Goal: Feedback & Contribution: Submit feedback/report problem

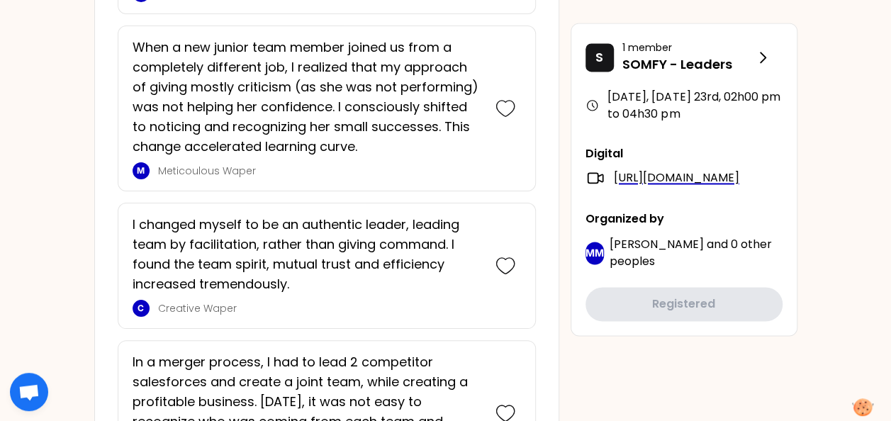
scroll to position [1000, 0]
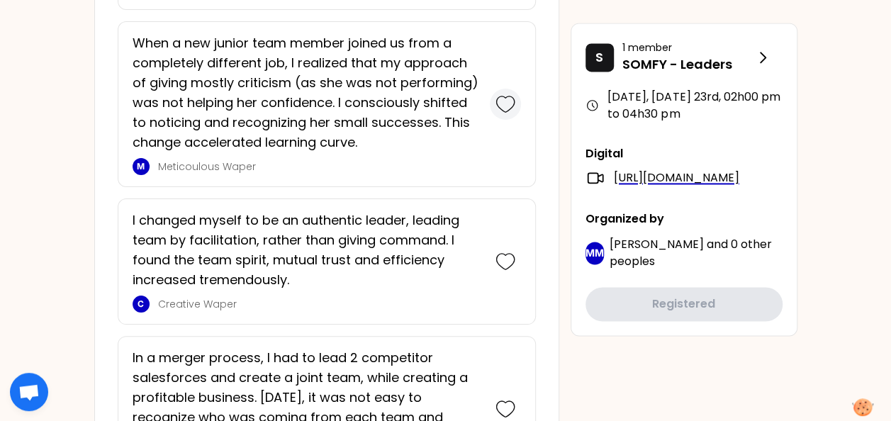
click at [503, 102] on icon at bounding box center [506, 104] width 20 height 20
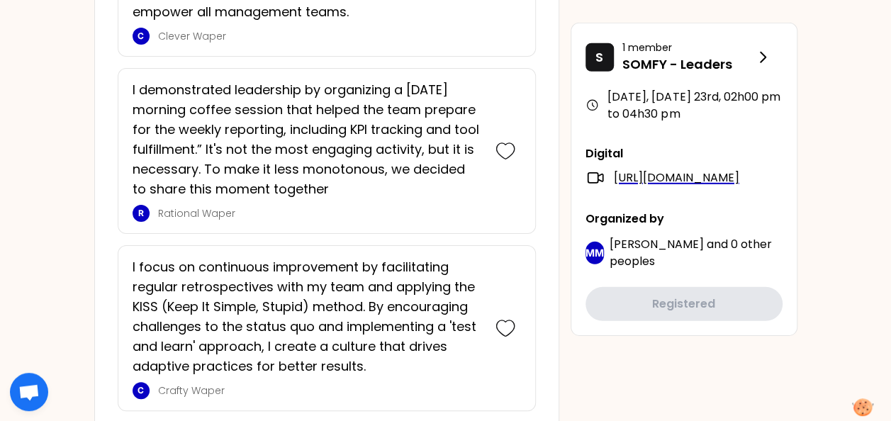
scroll to position [2025, 0]
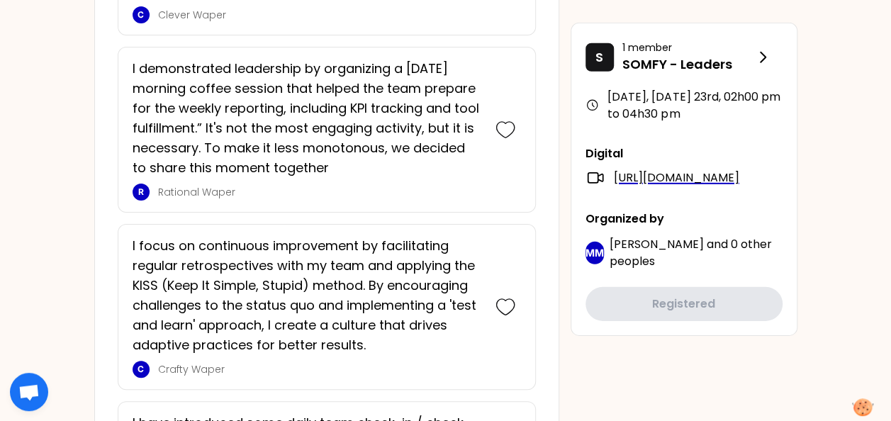
click at [484, 152] on div "I demonstrated leadership by organizing a [DATE] morning coffee session that he…" at bounding box center [311, 130] width 357 height 142
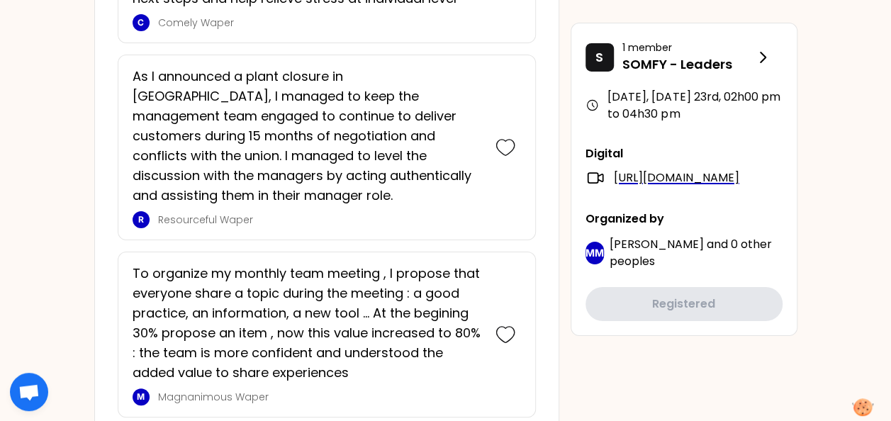
scroll to position [2514, 0]
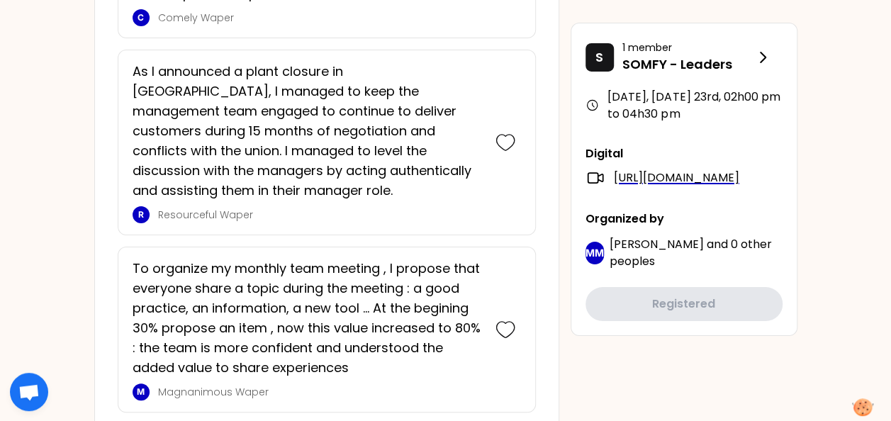
click at [482, 320] on div "To organize my monthly team meeting , I propose that everyone share a topic dur…" at bounding box center [311, 330] width 357 height 142
drag, startPoint x: 482, startPoint y: 320, endPoint x: 388, endPoint y: 352, distance: 99.6
click at [388, 352] on div "To organize my monthly team meeting , I propose that everyone share a topic dur…" at bounding box center [311, 330] width 357 height 142
click at [507, 320] on icon at bounding box center [506, 330] width 20 height 20
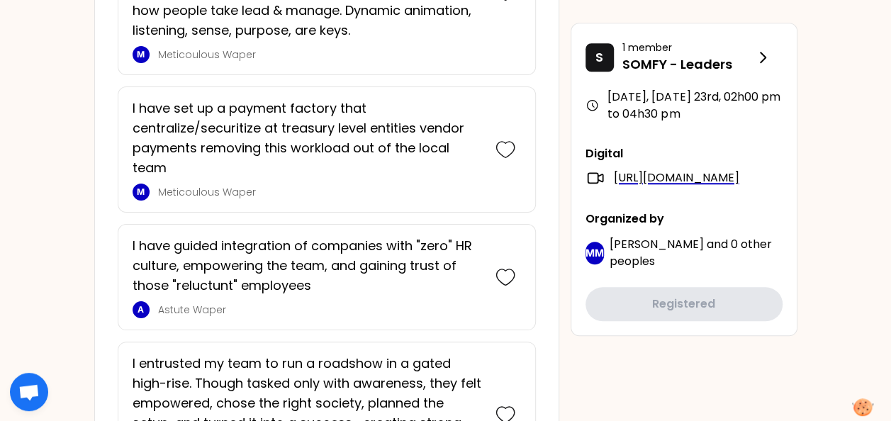
scroll to position [3235, 0]
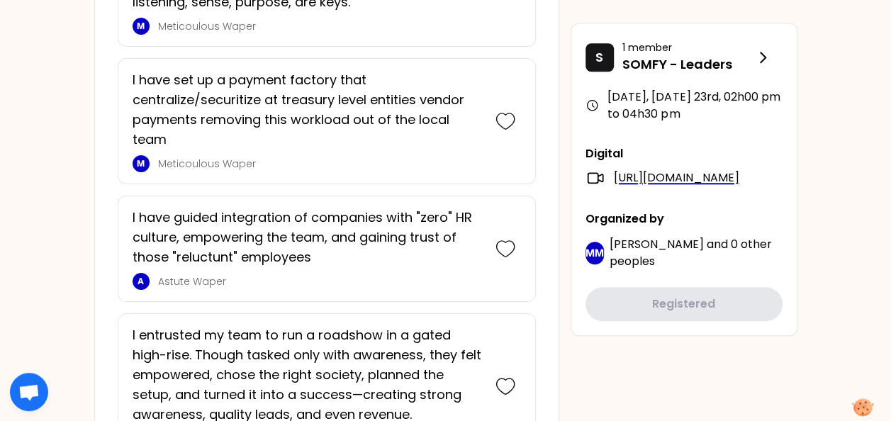
click at [454, 242] on div "I have guided integration of companies with "zero" HR culture, empowering the t…" at bounding box center [311, 249] width 357 height 82
click at [503, 239] on icon at bounding box center [506, 249] width 20 height 20
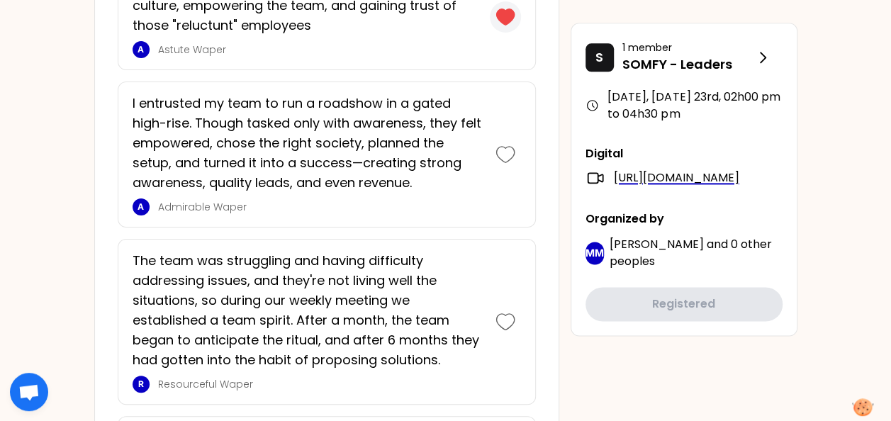
scroll to position [3590, 0]
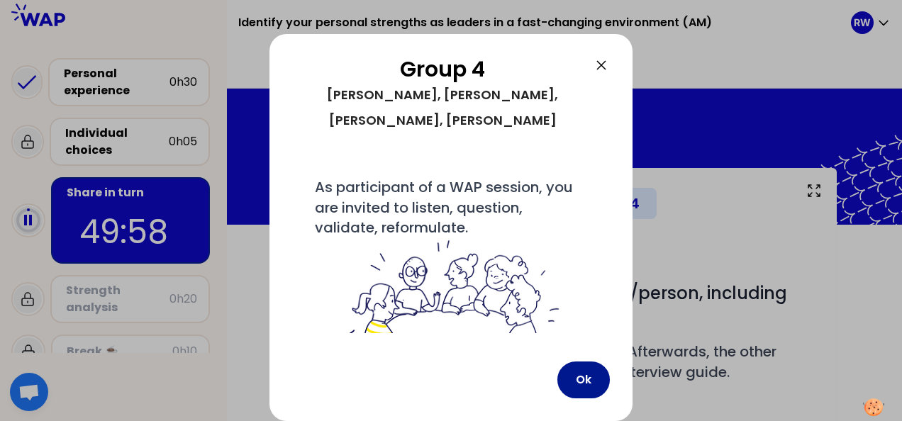
click at [579, 376] on button "Ok" at bounding box center [583, 380] width 52 height 37
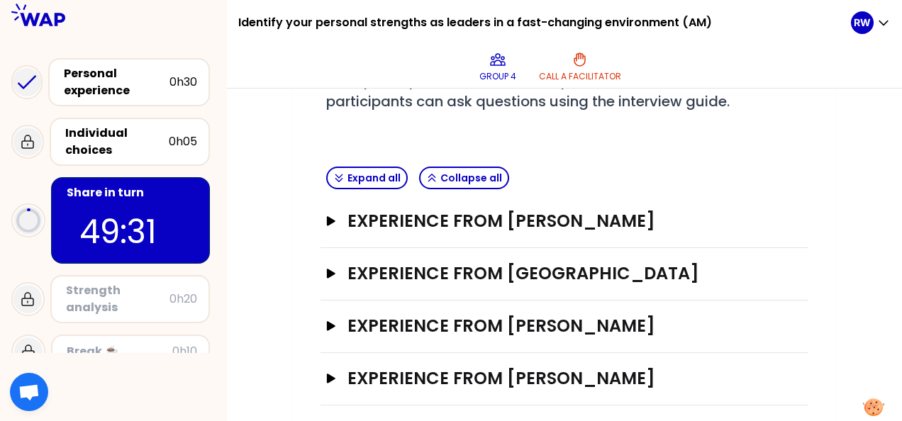
scroll to position [280, 0]
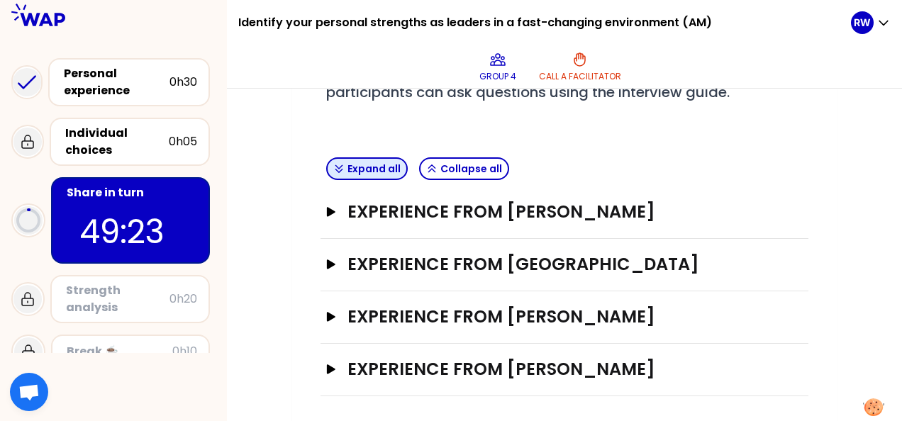
click at [333, 166] on button "Expand all" at bounding box center [367, 168] width 82 height 23
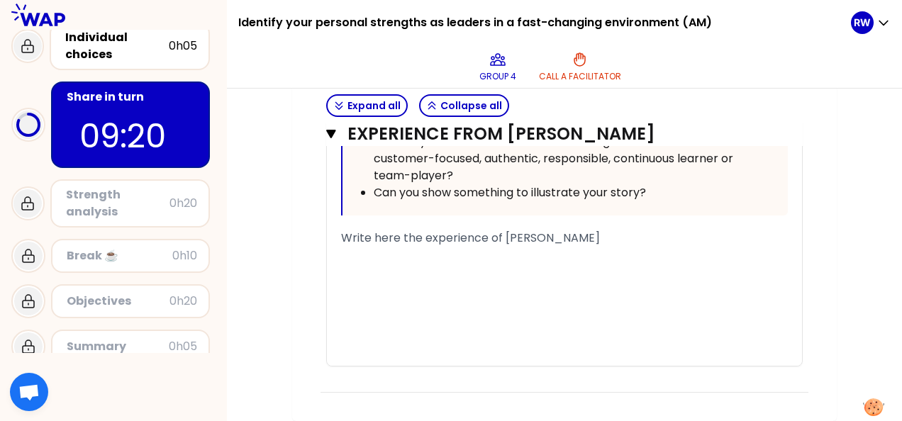
scroll to position [4120, 0]
click at [381, 258] on div "﻿" at bounding box center [564, 255] width 447 height 17
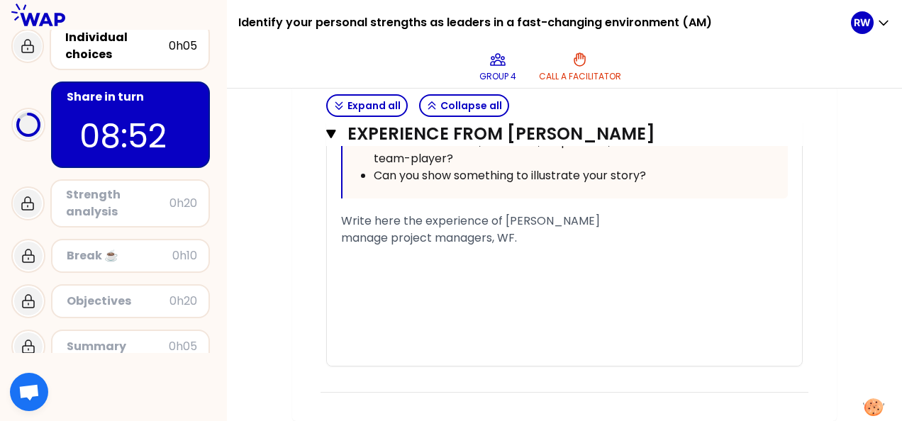
click at [500, 246] on span "manage project managers, WF." at bounding box center [429, 238] width 176 height 16
click at [543, 247] on div "manage project managers, WF." at bounding box center [564, 238] width 447 height 17
click at [523, 246] on span "manage project managers, WF. R&D manager, 3 teams cannot work together." at bounding box center [559, 238] width 437 height 16
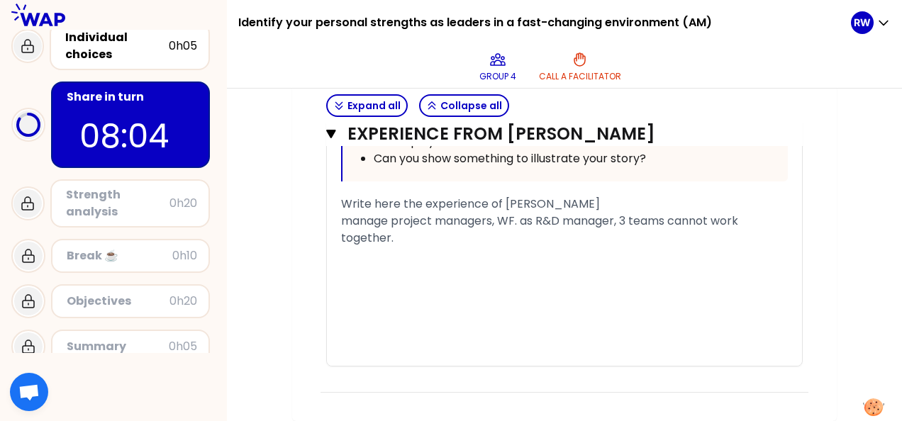
click at [621, 246] on span "manage project managers, WF. as R&D manager, 3 teams cannot work together." at bounding box center [541, 229] width 400 height 33
click at [425, 247] on div "manage project managers, WF. as R&D manager, 3 teams cannot work together." at bounding box center [564, 230] width 447 height 34
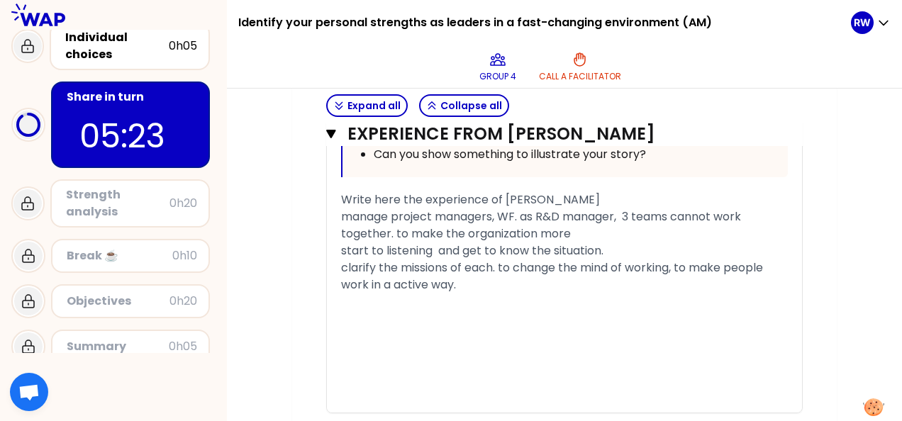
click at [593, 242] on div "manage project managers, WF. as R&D manager, 3 teams cannot work together. to m…" at bounding box center [564, 225] width 447 height 34
click at [471, 294] on div "clarify the missions of each. to change the mind of working, to make people wor…" at bounding box center [564, 277] width 447 height 34
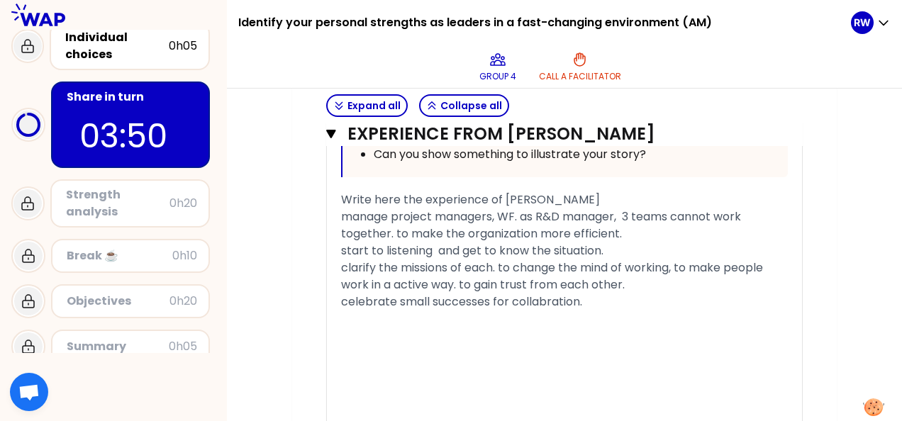
click at [592, 311] on div "celebrate small successes for collabration." at bounding box center [564, 302] width 447 height 17
click at [379, 259] on span "start to listening and get to know the situation." at bounding box center [472, 250] width 262 height 16
click at [394, 242] on span "manage project managers, WF. as R&D manager, 3 teams cannot work together. to m…" at bounding box center [542, 224] width 403 height 33
click at [522, 242] on span "manage project managers, WF. as R&D manager, 3 teams cannot work together. I wa…" at bounding box center [542, 224] width 403 height 33
click at [594, 311] on div "celebrate small successes for collabration." at bounding box center [564, 302] width 447 height 17
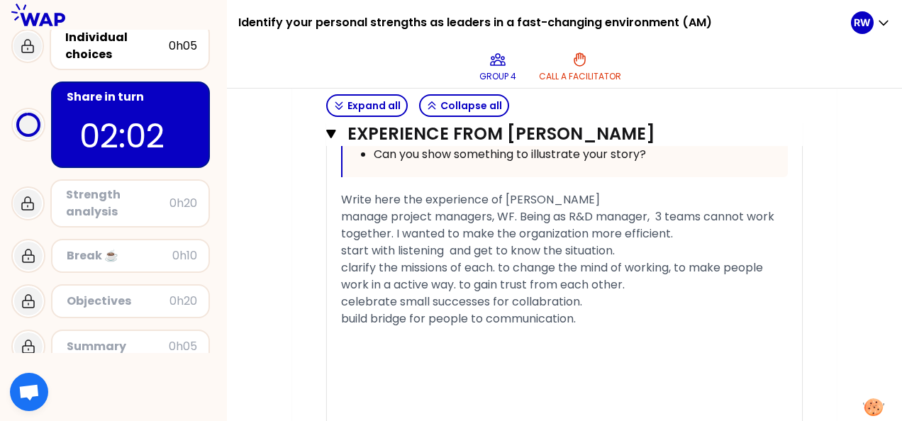
click at [484, 327] on span "build bridge for people to communication." at bounding box center [458, 319] width 235 height 16
click at [581, 328] on div "build bridge for people communication." at bounding box center [564, 319] width 447 height 17
click at [500, 242] on span "manage project managers, WF. Being as R&D manager, 3 teams cannot work together…" at bounding box center [559, 224] width 436 height 33
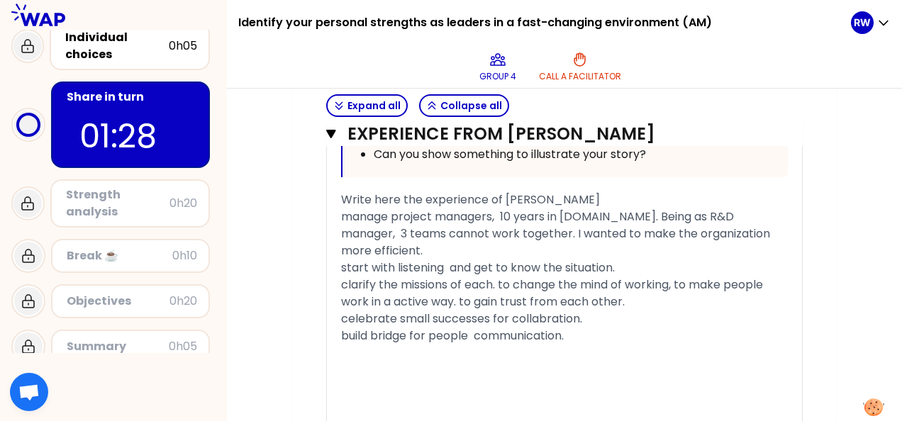
click at [386, 255] on span "manage project managers, 10 years in [DOMAIN_NAME]. Being as R&D manager, 3 tea…" at bounding box center [557, 233] width 432 height 50
click at [390, 255] on span "manage project managers, 10 years in [DOMAIN_NAME]. Being as R&D manager, 3 tea…" at bounding box center [557, 233] width 432 height 50
click at [350, 255] on span "managing project managers, 10 years in [DOMAIN_NAME]. Being as R&D manager, 3 t…" at bounding box center [557, 233] width 432 height 50
click at [612, 255] on span "Managing project managers, 10 years in [DOMAIN_NAME]. Being as R&D manager, 3 t…" at bounding box center [557, 233] width 432 height 50
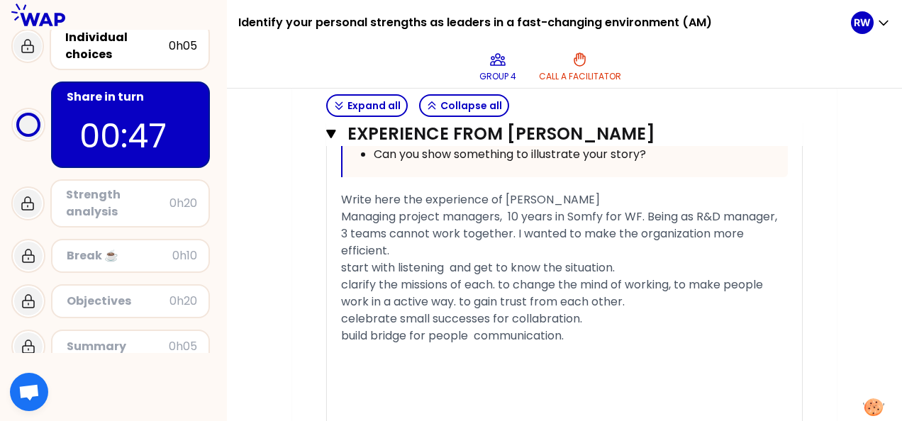
click at [577, 345] on div "build bridge for people communication." at bounding box center [564, 336] width 447 height 17
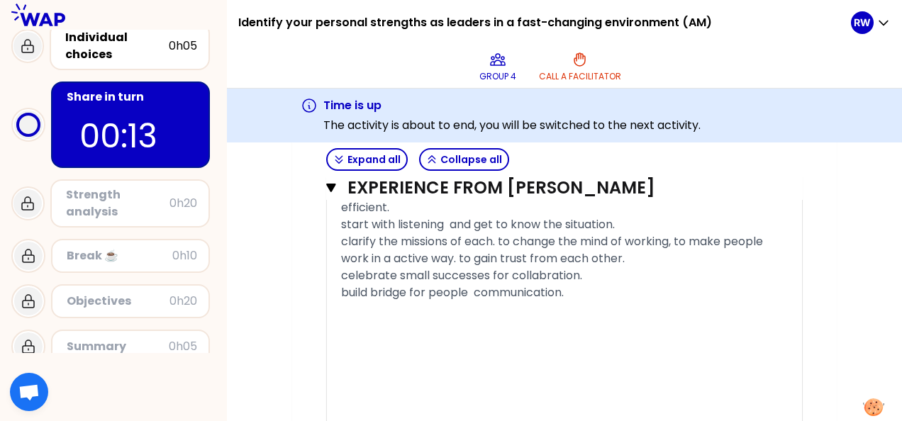
scroll to position [4244, 0]
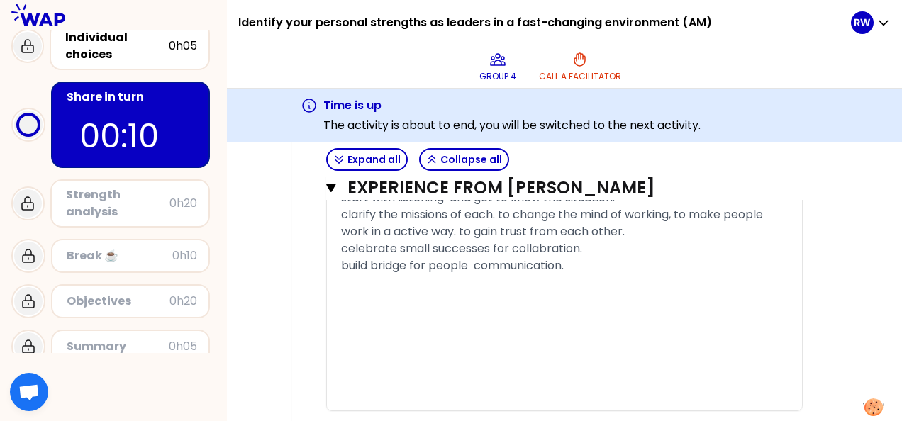
click at [455, 240] on span "clarify the missions of each. to change the mind of working, to make people wor…" at bounding box center [553, 222] width 425 height 33
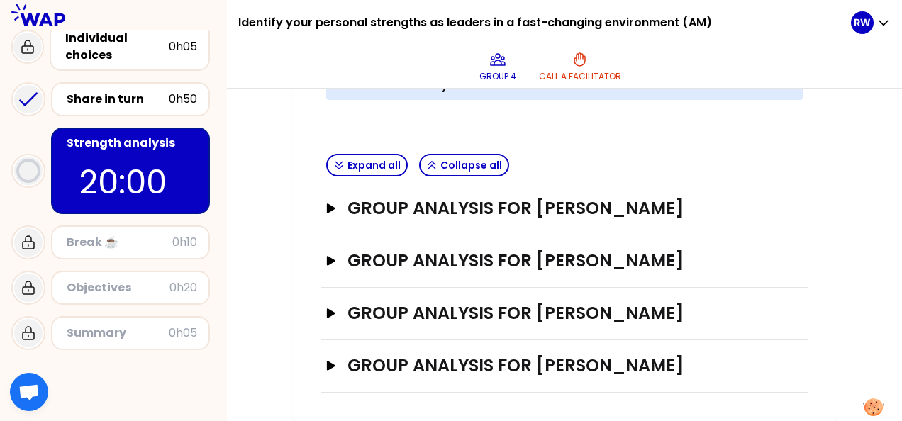
scroll to position [532, 0]
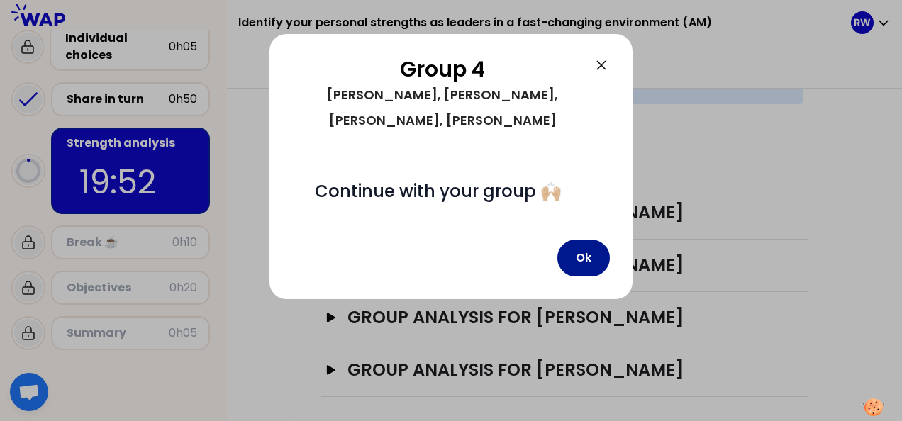
click at [578, 244] on button "Ok" at bounding box center [583, 258] width 52 height 37
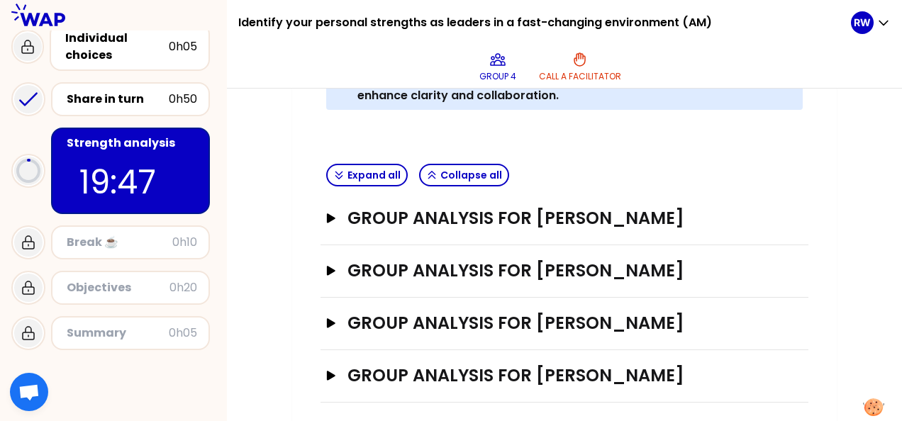
scroll to position [530, 0]
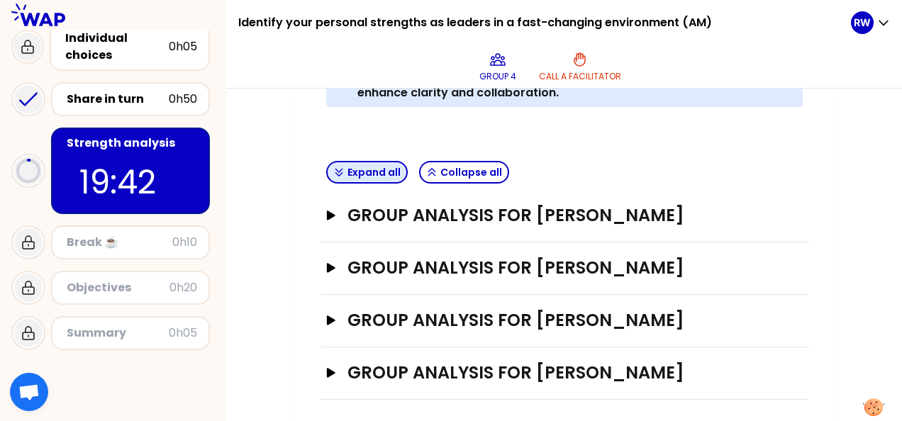
click at [336, 174] on icon "button" at bounding box center [338, 172] width 11 height 11
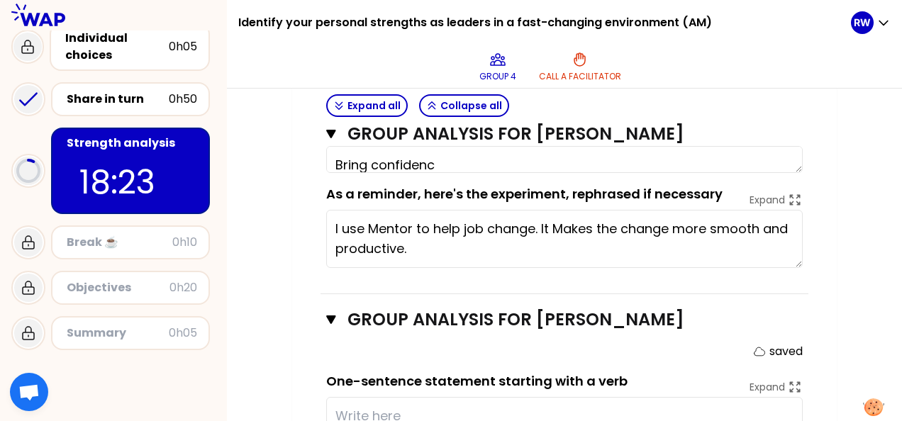
scroll to position [681, 0]
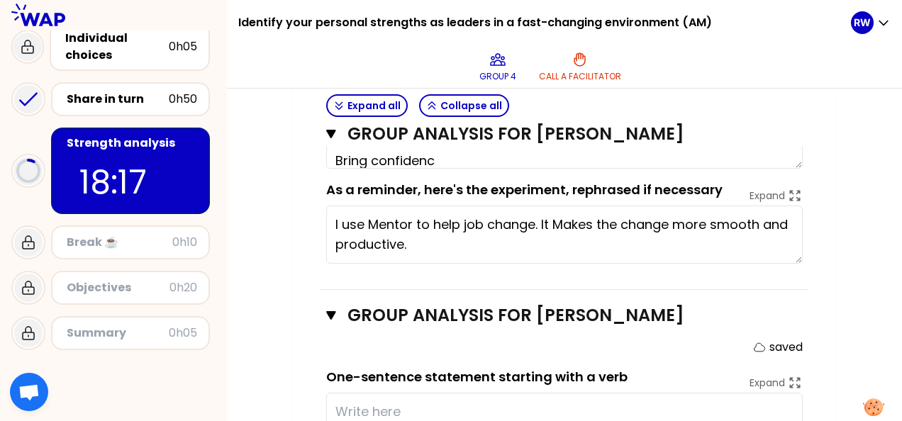
type textarea "Bring confiden"
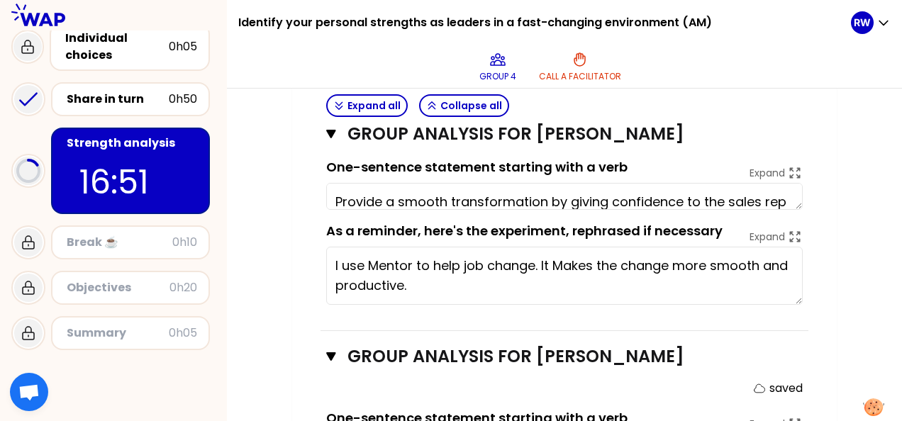
scroll to position [628, 0]
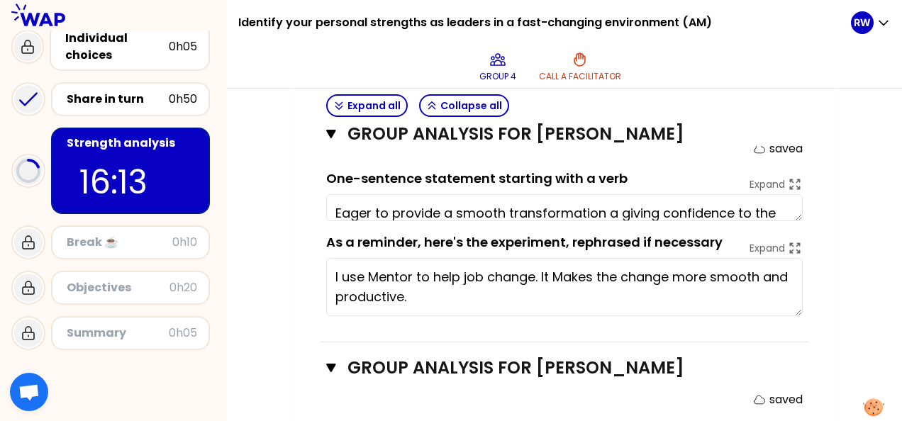
type textarea "Eager to provide a smooth transformation and giving confidence to the sales rep…"
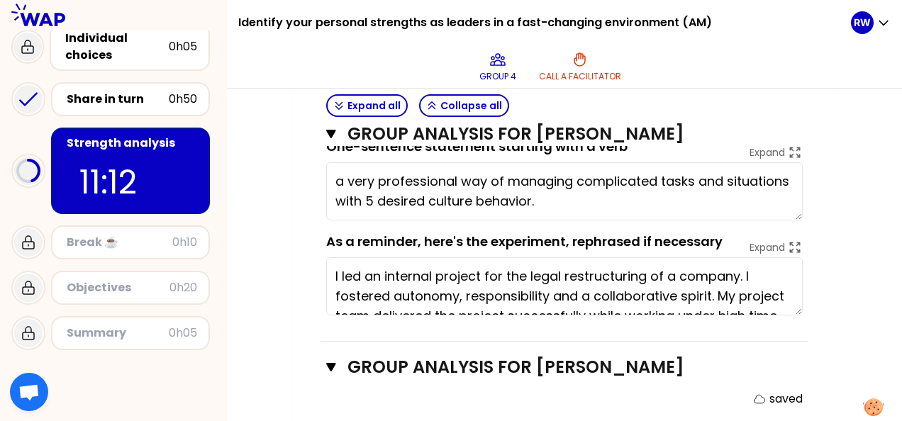
scroll to position [916, 0]
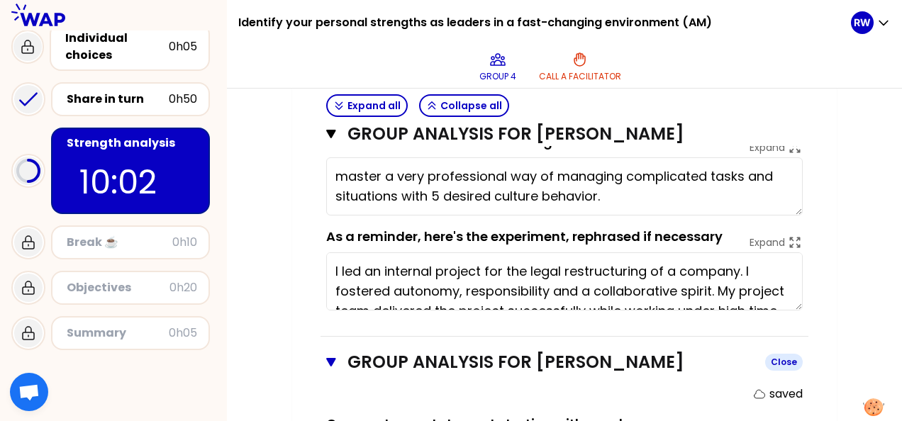
type textarea "master a very professional way of managing complicated tasks and situations wit…"
click at [525, 369] on h3 "Group analysis for [PERSON_NAME]" at bounding box center [550, 362] width 406 height 23
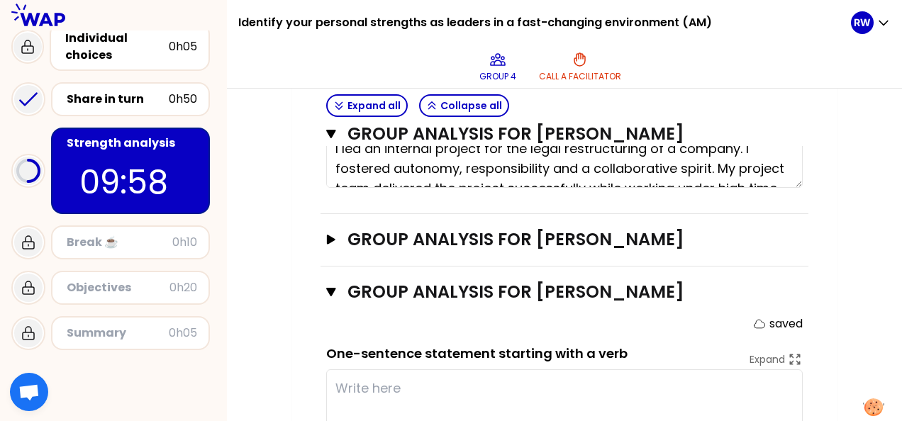
scroll to position [1041, 0]
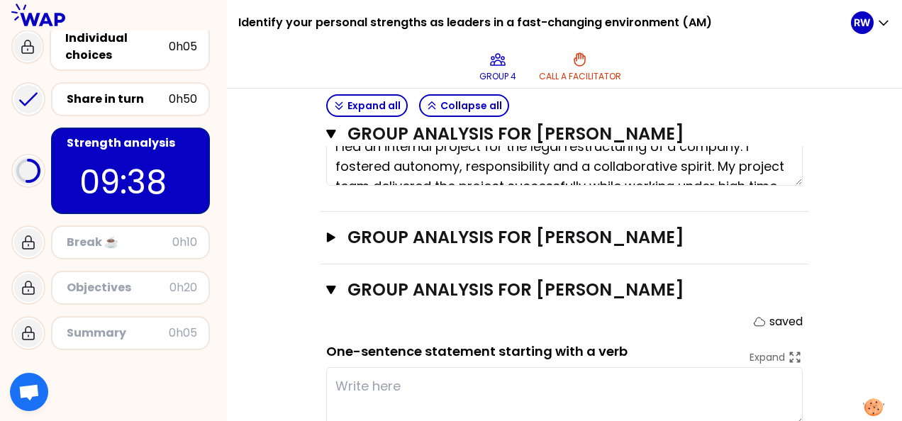
click at [451, 250] on div "Group analysis for [PERSON_NAME] Open" at bounding box center [564, 238] width 488 height 52
click at [475, 230] on h3 "Group analysis for [PERSON_NAME]" at bounding box center [551, 237] width 408 height 23
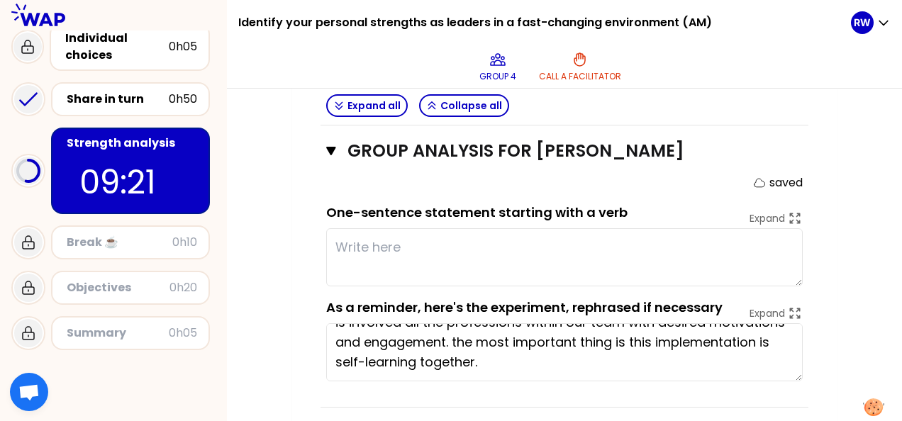
scroll to position [0, 0]
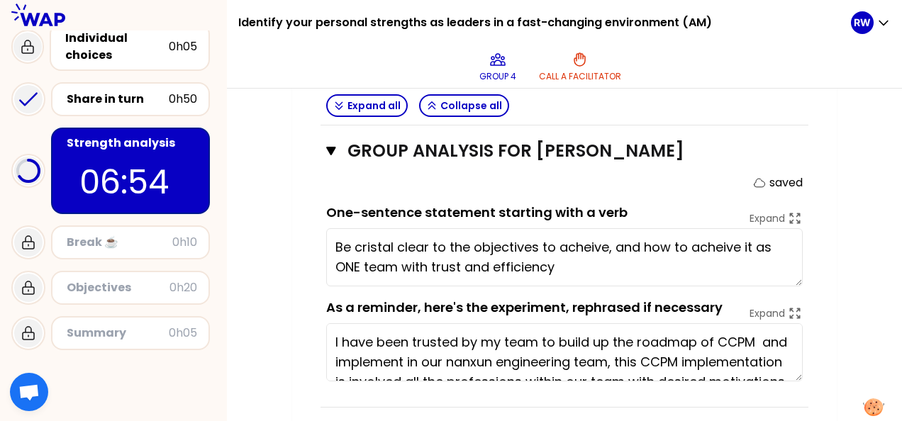
type textarea "Be cristal clear to the objectives to acheive, and how to acheive it as ONE tea…"
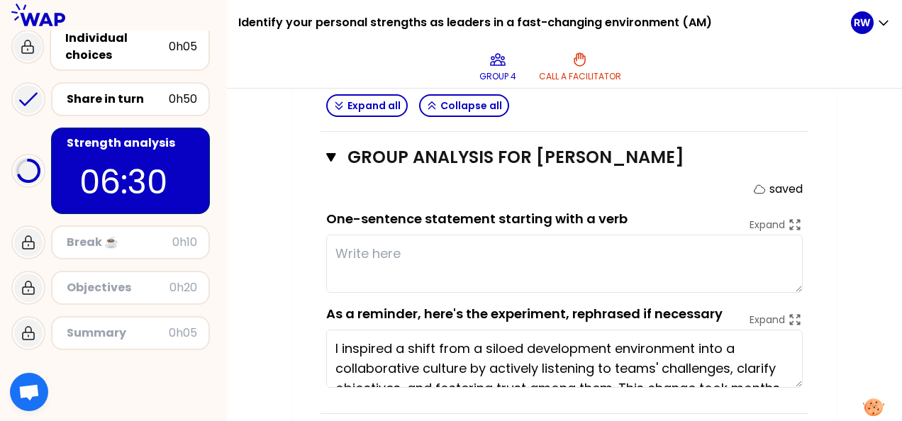
scroll to position [1393, 0]
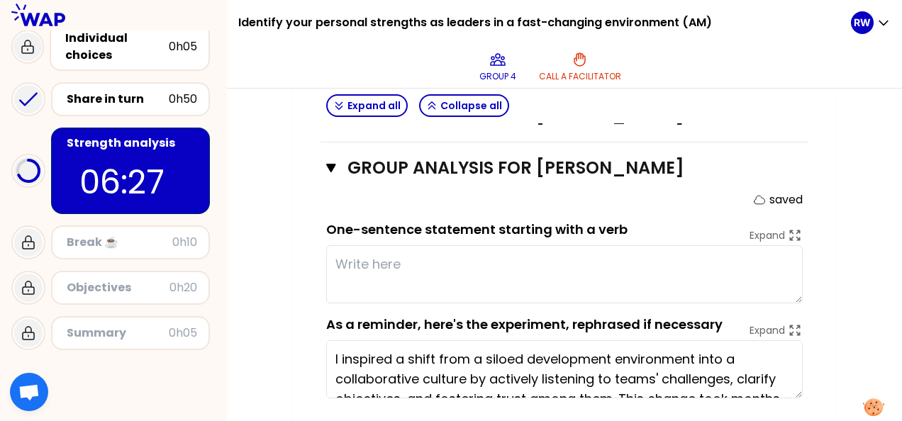
click at [347, 257] on textarea at bounding box center [564, 274] width 476 height 58
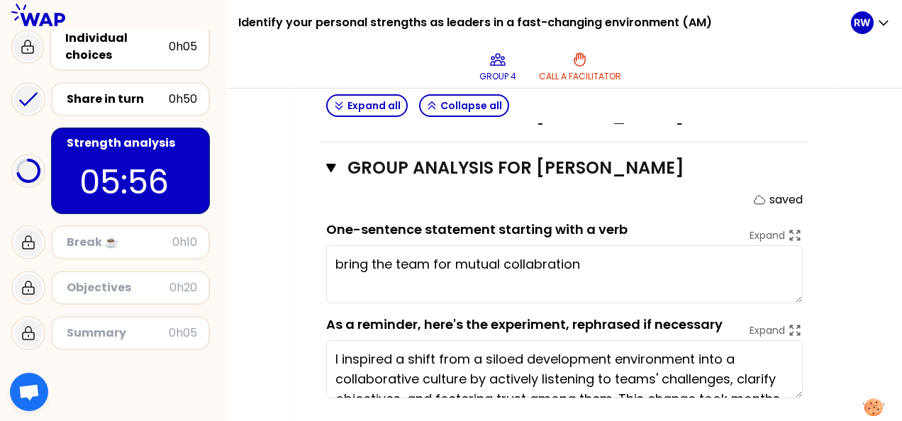
click at [528, 258] on textarea "bring the team for mutual collabration" at bounding box center [564, 274] width 476 height 58
click at [335, 257] on textarea "bring the team for mutual collaboration by celebrating even small successes." at bounding box center [564, 274] width 476 height 58
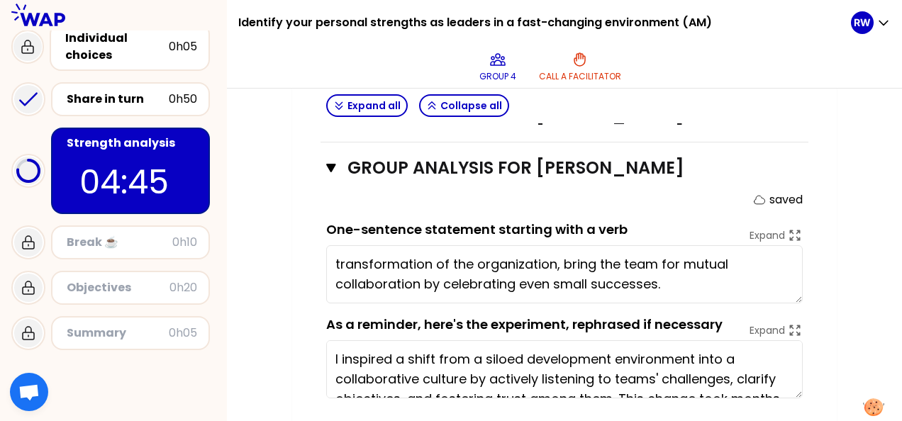
click at [428, 255] on textarea "transformation of the organization, bring the team for mutual collaboration by …" at bounding box center [564, 274] width 476 height 58
drag, startPoint x: 377, startPoint y: 258, endPoint x: 403, endPoint y: 277, distance: 32.1
click at [403, 277] on textarea "transformate of the organization, bring the team for mutual collaboration by ce…" at bounding box center [564, 274] width 476 height 58
click at [420, 257] on textarea "transformate of the organization, bring the team for mutual collaboration by ce…" at bounding box center [564, 274] width 476 height 58
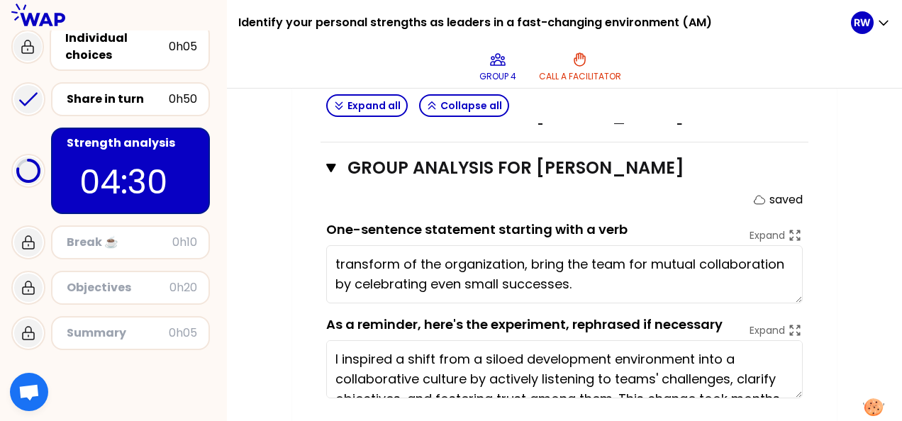
click at [415, 258] on textarea "transform of the organization, bring the team for mutual collaboration by celeb…" at bounding box center [564, 274] width 476 height 58
click at [513, 258] on textarea "transform the organization, bring the team for mutual collaboration by celebrat…" at bounding box center [564, 274] width 476 height 58
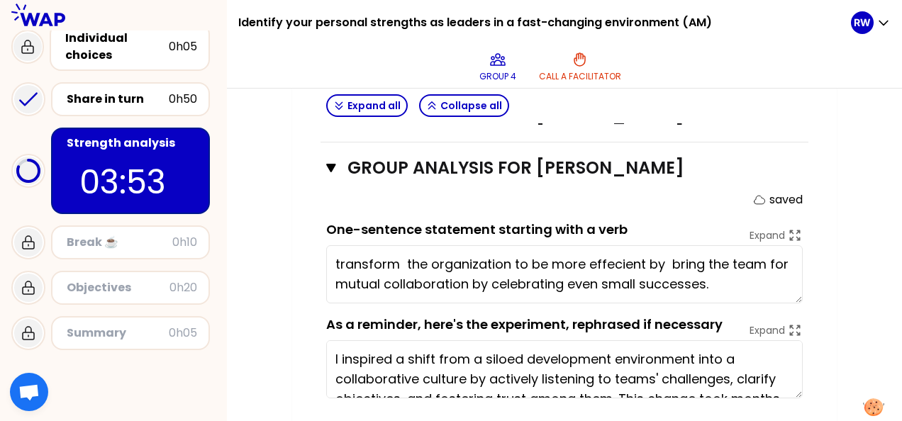
click at [333, 260] on textarea "transform the organization to be more effecient by bring the team for mutual co…" at bounding box center [564, 274] width 476 height 58
click at [405, 260] on textarea "transform the organization to be more effecient by bring the team for mutual co…" at bounding box center [564, 274] width 476 height 58
click at [610, 258] on textarea "transform the organization to be more effecient by bring the team for mutual co…" at bounding box center [564, 274] width 476 height 58
click at [693, 258] on textarea "transform the organization to be more efficient by bring the team for mutual co…" at bounding box center [564, 274] width 476 height 58
click at [403, 278] on textarea "transform the organization to be more efficient by bringing the team for mutual…" at bounding box center [564, 274] width 476 height 58
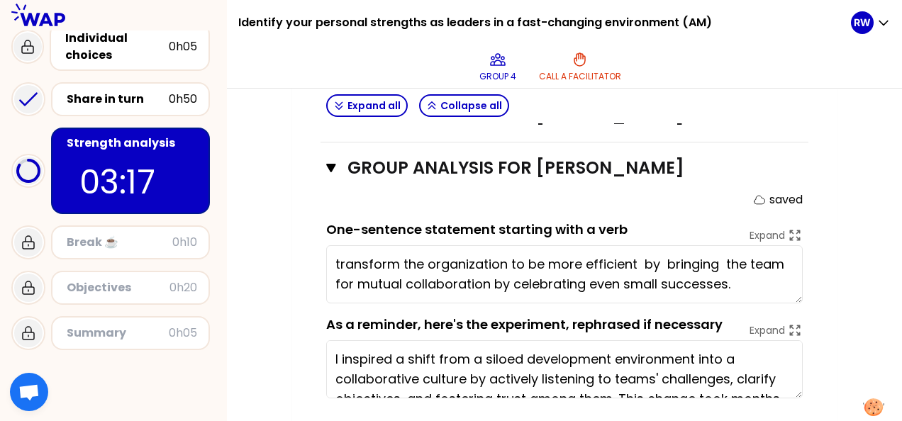
click at [488, 277] on textarea "transform the organization to be more efficient by bringing the team for mutual…" at bounding box center [564, 274] width 476 height 58
click at [355, 281] on textarea "transform the organization to be more efficient by bringing the team for mutual…" at bounding box center [564, 274] width 476 height 58
click at [507, 259] on textarea "transform the organization to be more efficient by bringing the team with more …" at bounding box center [564, 274] width 476 height 58
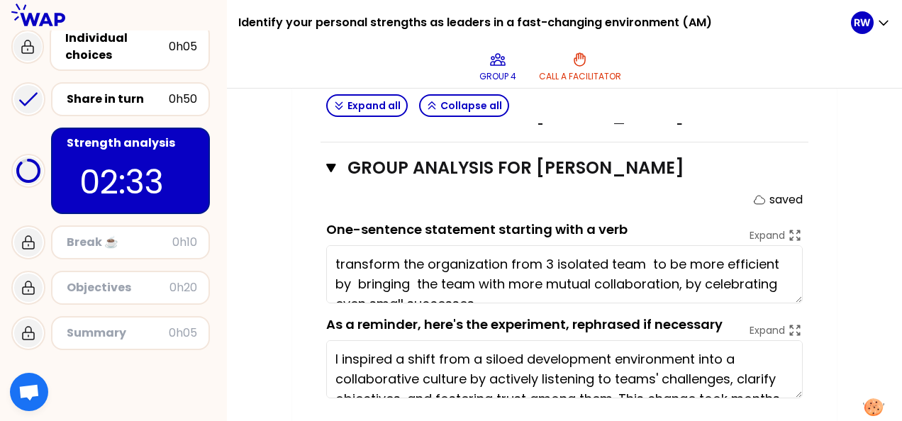
click at [718, 259] on textarea "transform the organization from 3 isolated team to be more efficient by bringin…" at bounding box center [564, 274] width 476 height 58
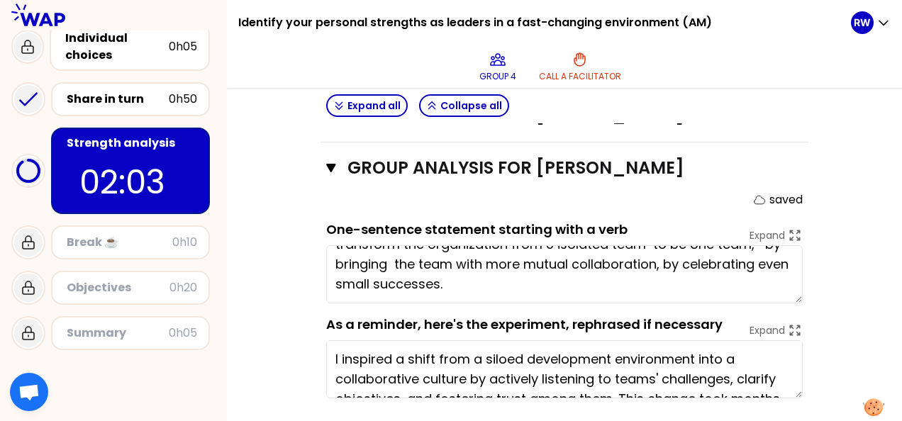
scroll to position [0, 0]
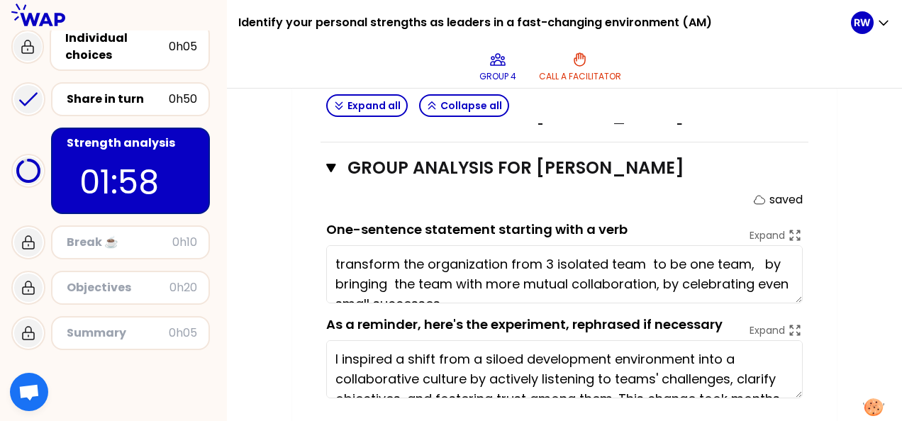
click at [685, 259] on textarea "transform the organization from 3 isolated team to be one team, by bringing the…" at bounding box center [564, 274] width 476 height 58
click at [642, 258] on textarea "transform the organization from 3 isolated team to ply one team, by bringing th…" at bounding box center [564, 274] width 476 height 58
click at [336, 277] on textarea "transform the organization from 3 isolated teams to ply one team, by bringing t…" at bounding box center [564, 274] width 476 height 58
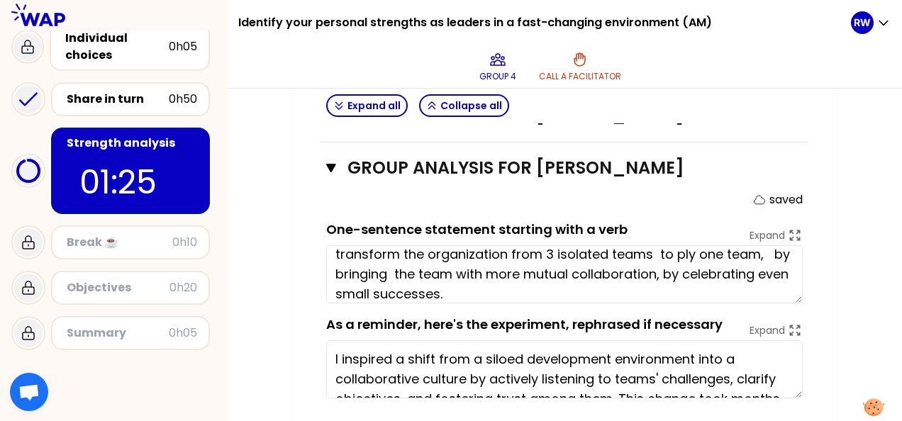
drag, startPoint x: 545, startPoint y: 268, endPoint x: 591, endPoint y: 267, distance: 46.8
click at [591, 267] on textarea "transform the organization from 3 isolated teams to ply one team, by bringing t…" at bounding box center [564, 274] width 476 height 58
click at [635, 269] on textarea "transform the organization from 3 isolated teams to ply one team, by bringing t…" at bounding box center [564, 274] width 476 height 58
drag, startPoint x: 355, startPoint y: 267, endPoint x: 653, endPoint y: 277, distance: 298.6
click at [653, 277] on textarea "transform the organization from 3 isolated teams to ply one team, by bringing t…" at bounding box center [564, 274] width 476 height 58
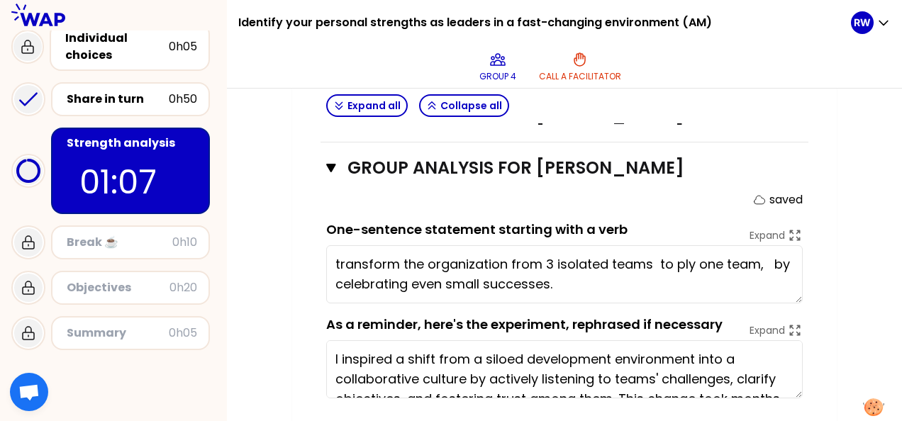
scroll to position [0, 0]
click at [550, 278] on textarea "transform the organization from 3 isolated teams to ply one team, by celebratin…" at bounding box center [564, 274] width 476 height 58
click at [332, 281] on textarea "transform the organization from 3 isolated teams to ply one team, by celebratin…" at bounding box center [564, 274] width 476 height 58
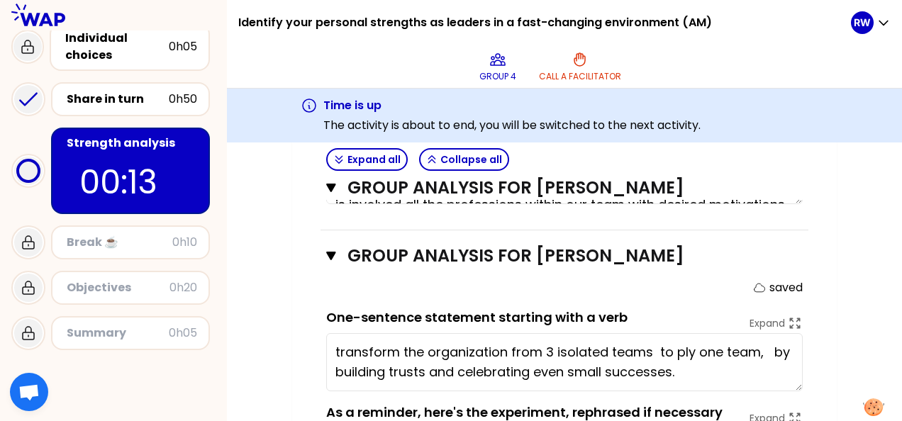
scroll to position [1379, 0]
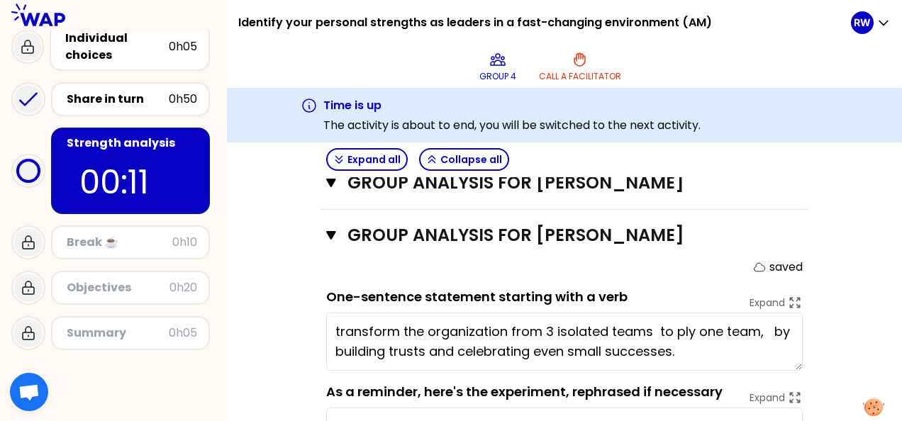
click at [506, 323] on textarea "transform the organization from 3 isolated teams to ply one team, by building t…" at bounding box center [564, 342] width 476 height 58
drag, startPoint x: 506, startPoint y: 323, endPoint x: 553, endPoint y: 342, distance: 50.8
click at [553, 342] on textarea "transform the organization from 3 isolated teams to ply one team, by building t…" at bounding box center [564, 342] width 476 height 58
click at [507, 326] on textarea "transform the organization from 3 isolated teams to ply one team, by building t…" at bounding box center [564, 342] width 476 height 58
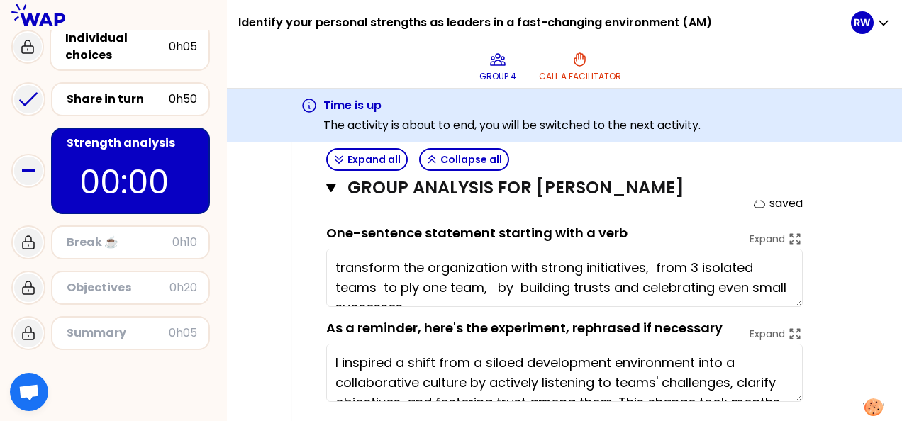
scroll to position [1460, 0]
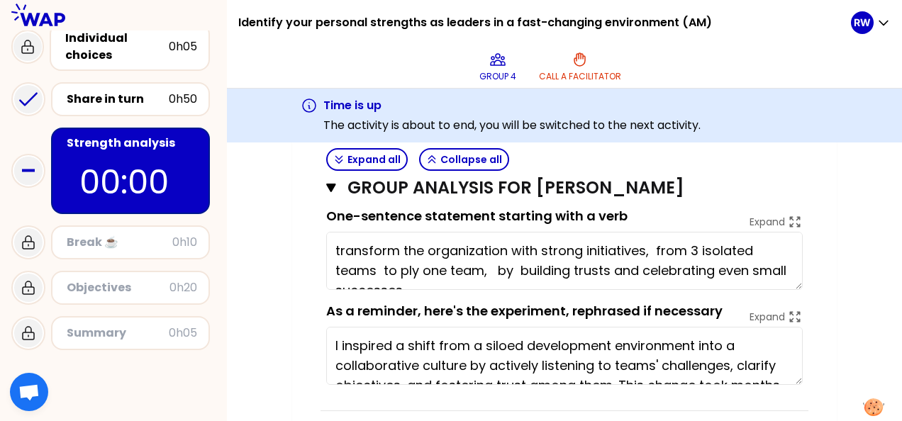
type textarea "transform the organization with strong initiatives, from 3 isolated teams to pl…"
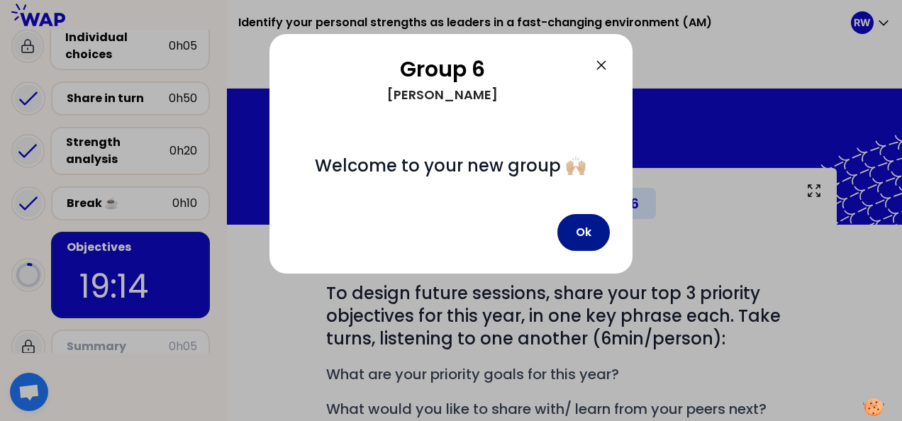
click at [584, 241] on button "Ok" at bounding box center [583, 232] width 52 height 37
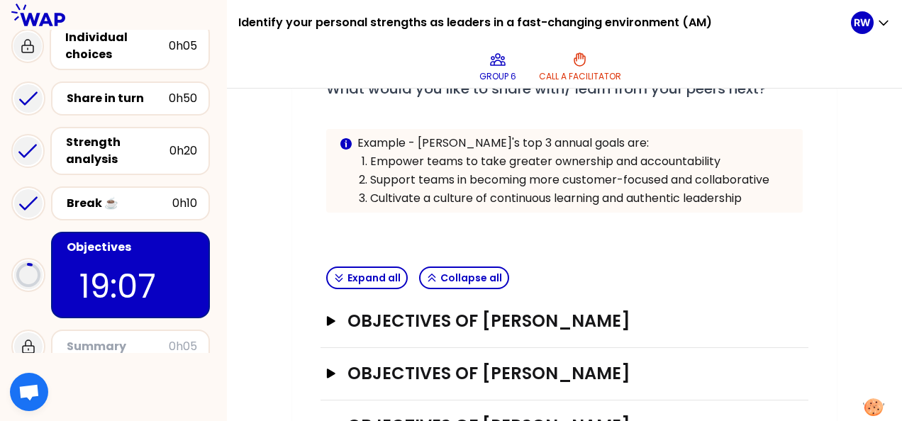
scroll to position [322, 0]
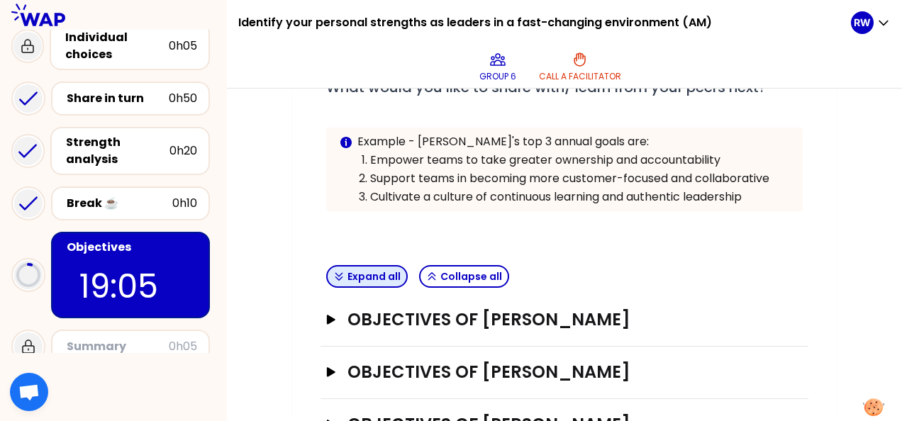
click at [365, 281] on button "Expand all" at bounding box center [367, 276] width 82 height 23
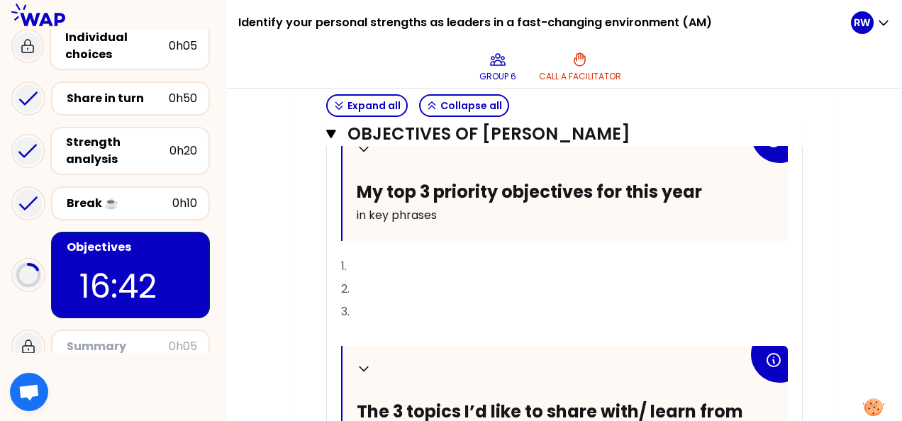
scroll to position [1190, 0]
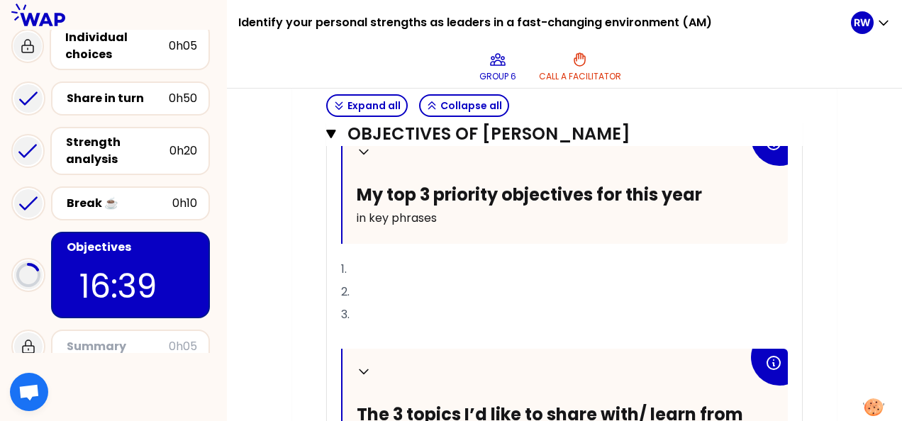
click at [383, 262] on p "1." at bounding box center [564, 269] width 447 height 23
click at [364, 285] on p "2." at bounding box center [564, 292] width 447 height 23
click at [376, 306] on p "3." at bounding box center [564, 314] width 447 height 23
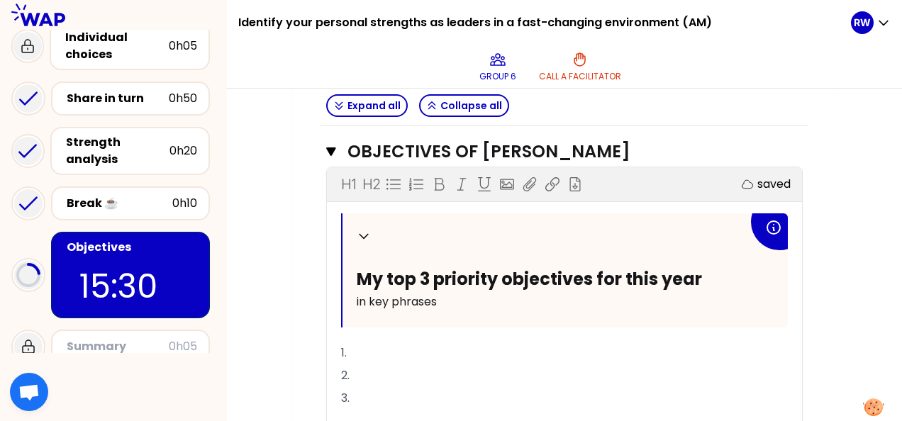
scroll to position [1736, 0]
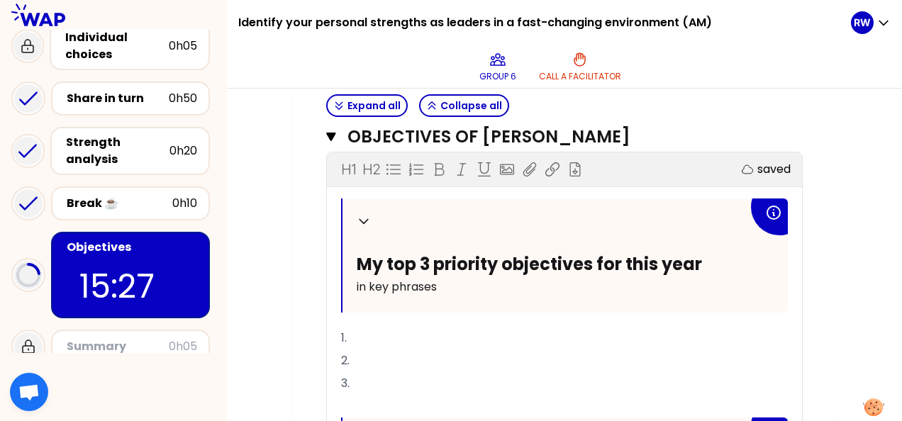
click at [411, 330] on p "1." at bounding box center [564, 338] width 447 height 23
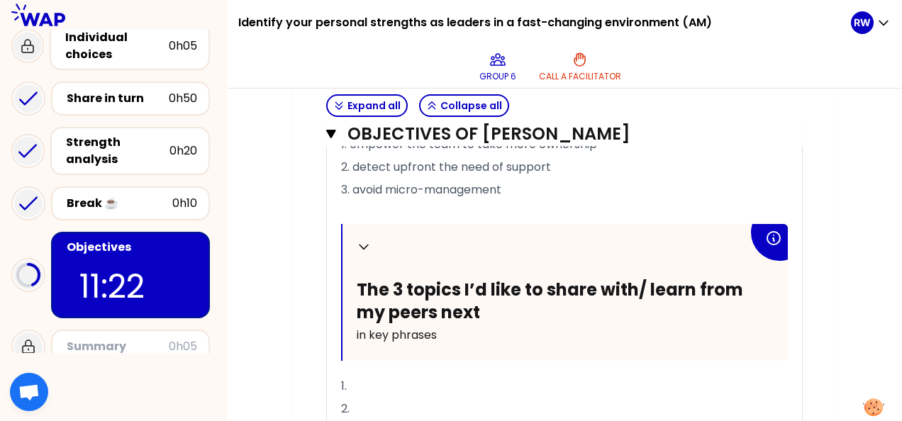
scroll to position [722, 0]
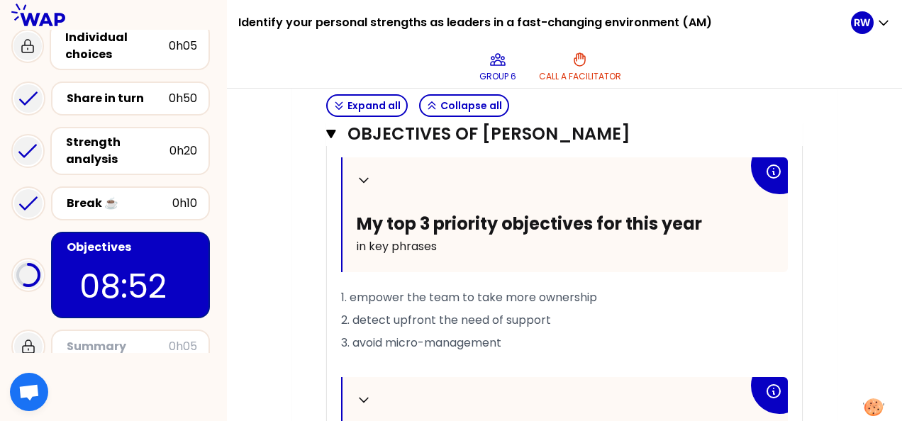
click at [786, 347] on p "3. avoid micro-management" at bounding box center [564, 343] width 447 height 23
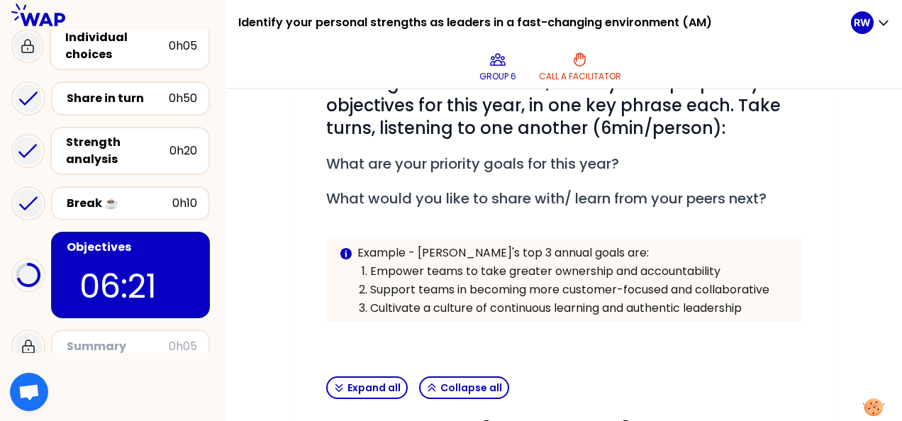
scroll to position [207, 0]
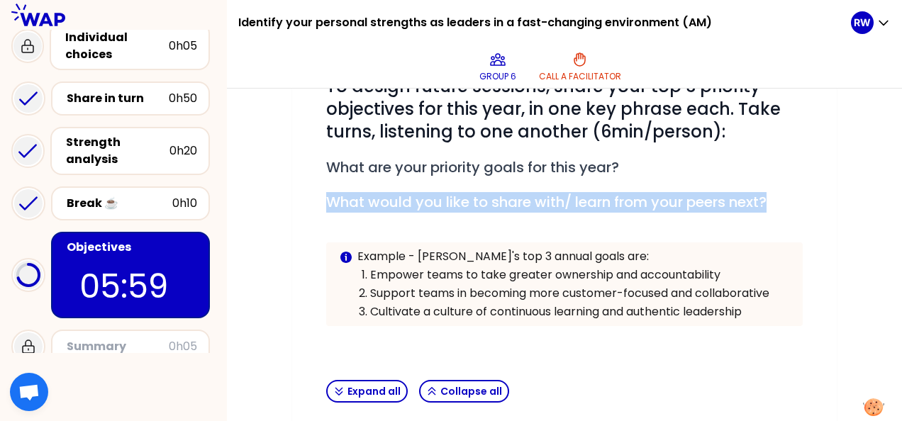
drag, startPoint x: 890, startPoint y: 155, endPoint x: 897, endPoint y: 198, distance: 43.8
click at [897, 198] on div "My group number: 6 Objectives # To design future sessions, share your top 3 pri…" at bounding box center [564, 255] width 675 height 333
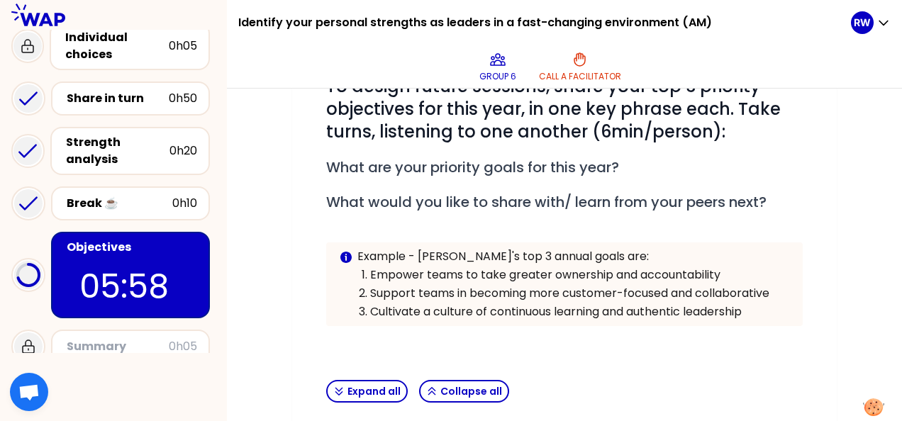
drag, startPoint x: 897, startPoint y: 198, endPoint x: 791, endPoint y: 329, distance: 168.4
click at [791, 332] on p at bounding box center [564, 340] width 476 height 17
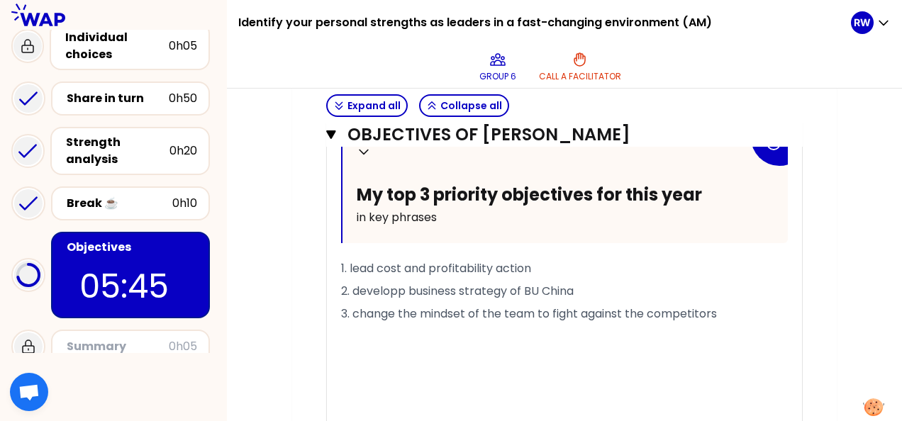
scroll to position [1756, 0]
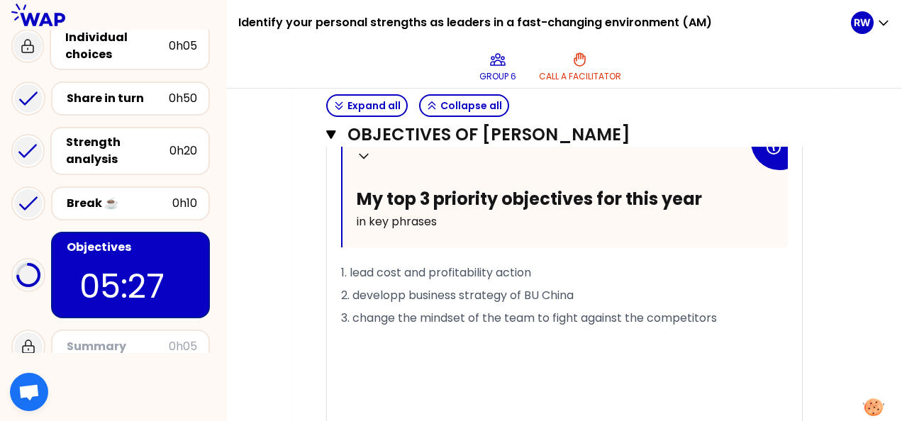
click at [606, 254] on div "Collapse My top 3 priority objectives for this year in key phrases 1. lead cost…" at bounding box center [564, 423] width 447 height 581
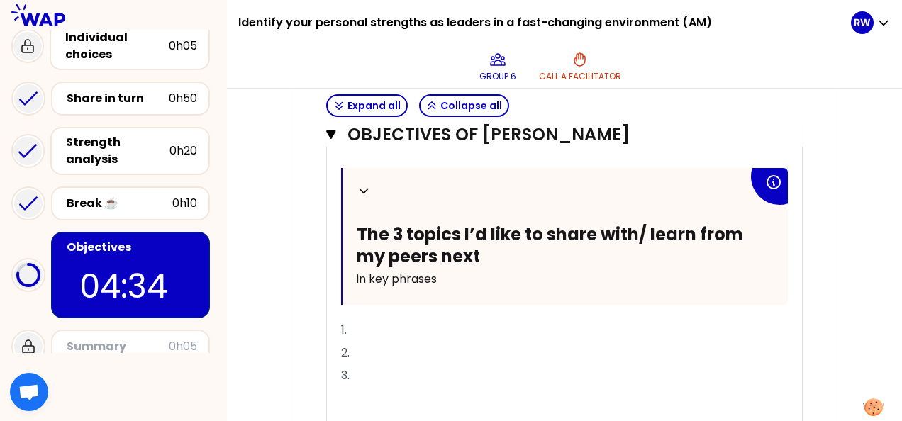
scroll to position [2023, 0]
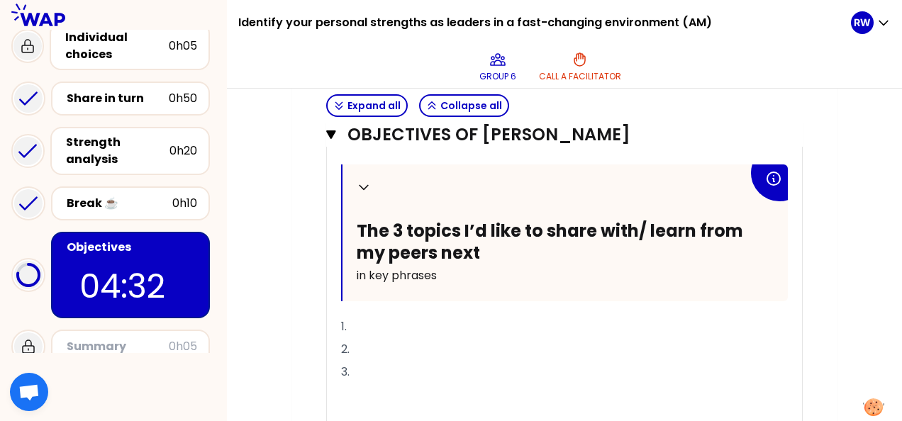
click at [369, 316] on p "1." at bounding box center [564, 327] width 447 height 23
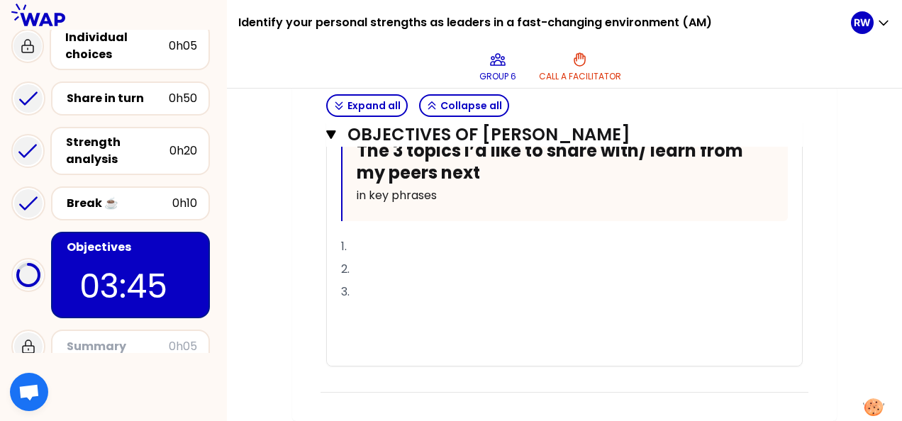
scroll to position [2109, 0]
click at [586, 246] on div "Collapse My top 3 priority objectives for this year in key phrases 1. lead cost…" at bounding box center [564, 76] width 447 height 581
drag, startPoint x: 392, startPoint y: 265, endPoint x: 413, endPoint y: 290, distance: 32.2
click at [413, 281] on p "2." at bounding box center [564, 269] width 447 height 23
click at [430, 258] on p "1. encourage" at bounding box center [564, 246] width 447 height 23
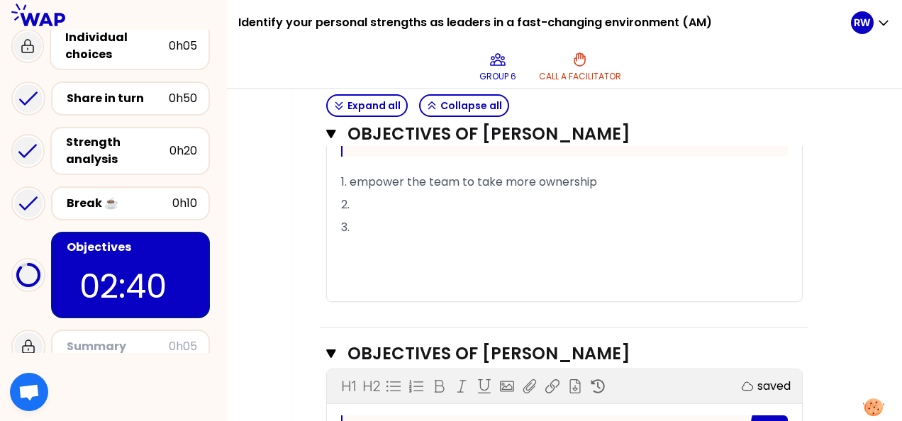
scroll to position [903, 0]
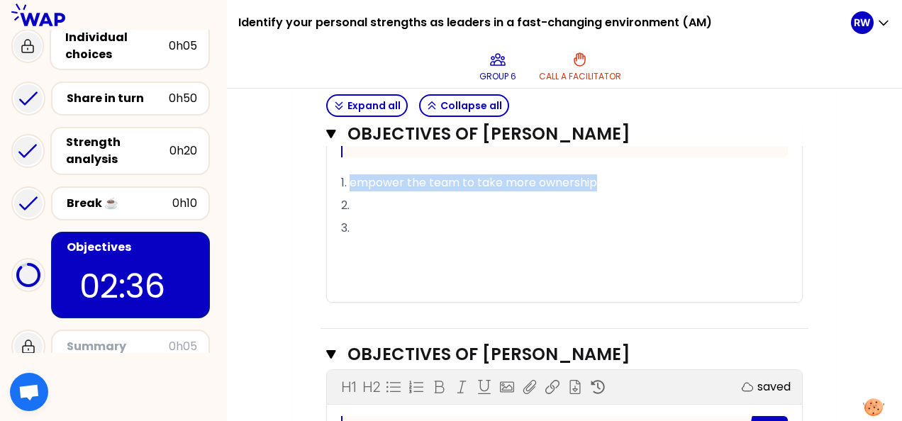
drag, startPoint x: 350, startPoint y: 178, endPoint x: 598, endPoint y: 180, distance: 248.2
click at [566, 177] on span "1. empower the team to take more ownership" at bounding box center [469, 182] width 256 height 16
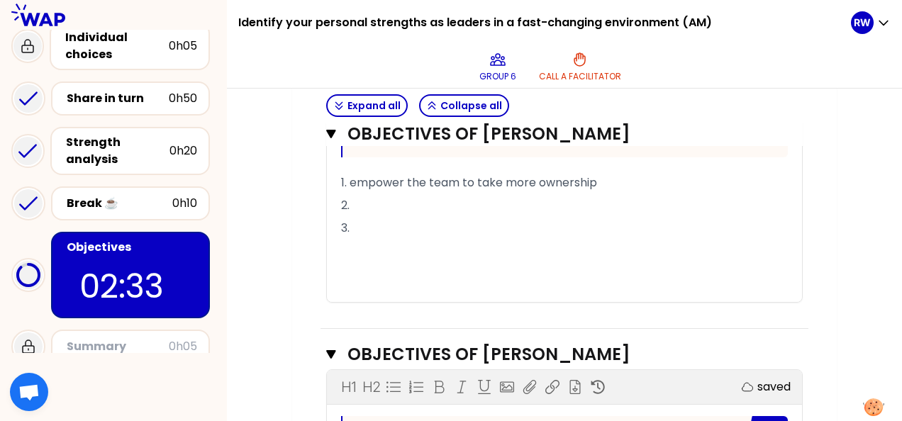
click at [349, 182] on span "1. empower the team to take more ownership" at bounding box center [469, 182] width 256 height 16
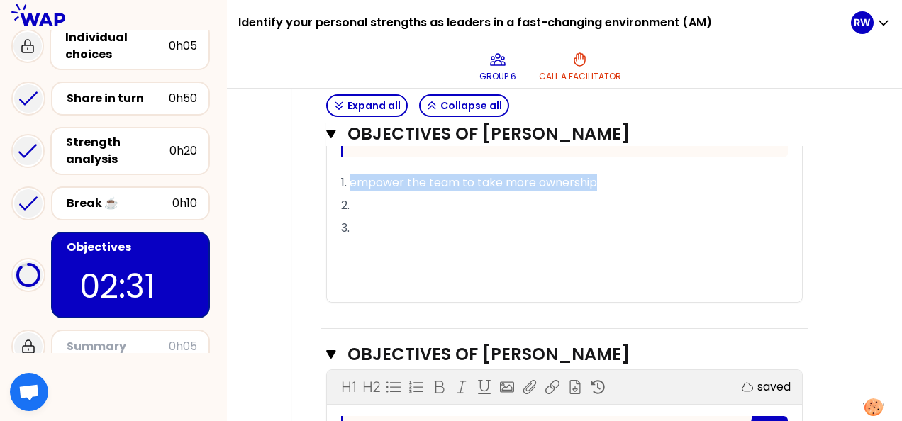
drag, startPoint x: 349, startPoint y: 182, endPoint x: 609, endPoint y: 173, distance: 260.4
click at [609, 173] on p "1. empower the team to take more ownership" at bounding box center [564, 183] width 447 height 23
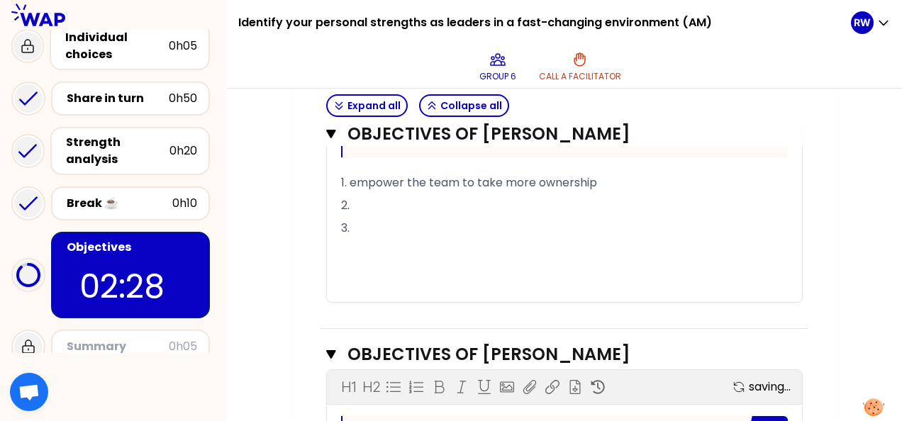
drag, startPoint x: 578, startPoint y: 179, endPoint x: 668, endPoint y: 193, distance: 91.2
click at [668, 193] on p "1. empower the team to take more ownership" at bounding box center [564, 183] width 447 height 23
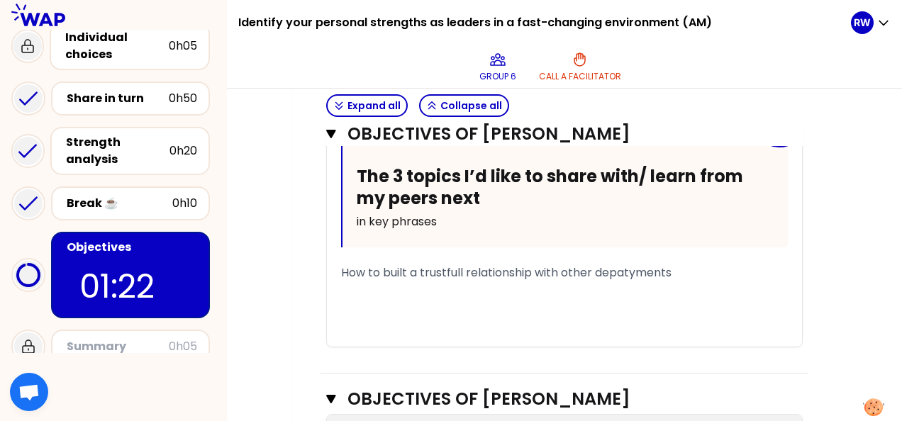
scroll to position [1439, 0]
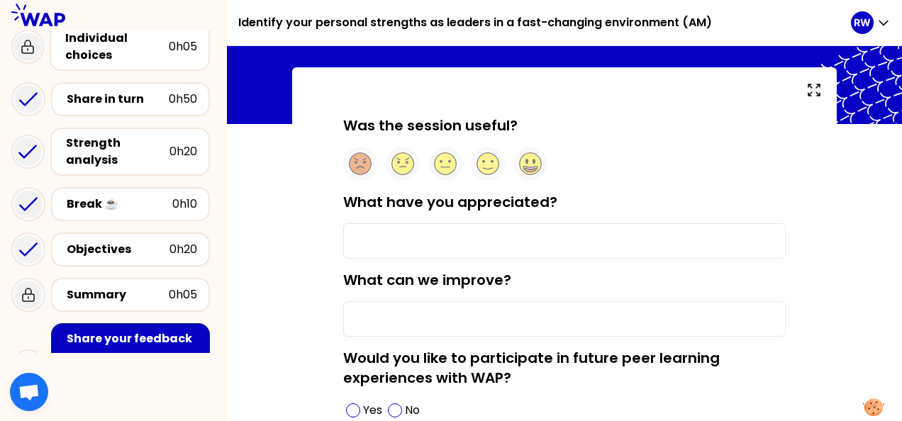
scroll to position [60, 0]
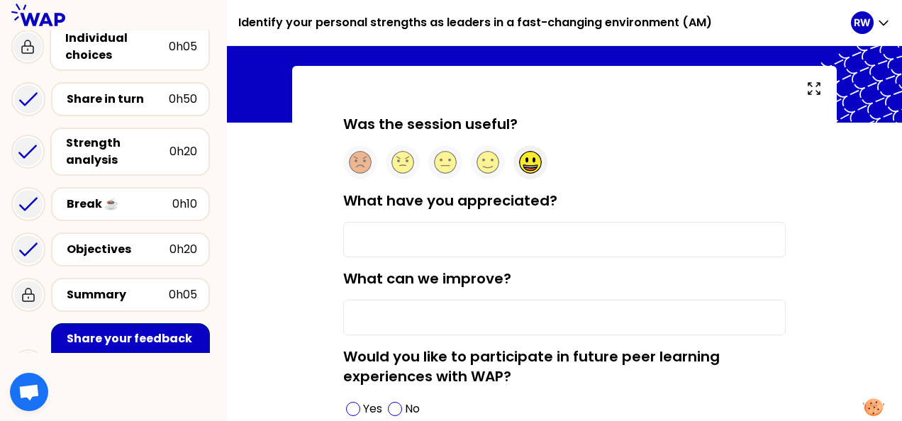
click at [528, 166] on icon at bounding box center [529, 166] width 13 height 3
click at [400, 233] on input "What have you appreciated?" at bounding box center [564, 239] width 442 height 35
type input "i"
type input "Learn and get to know people."
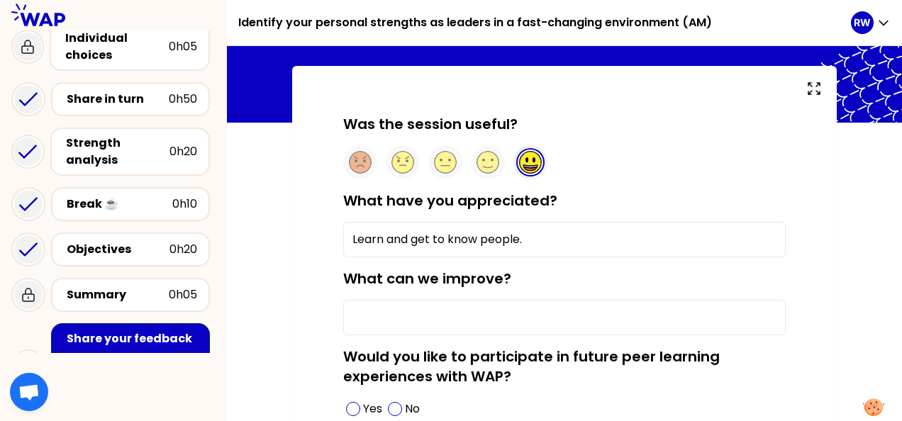
click at [396, 319] on input "What can we improve?" at bounding box center [564, 317] width 442 height 35
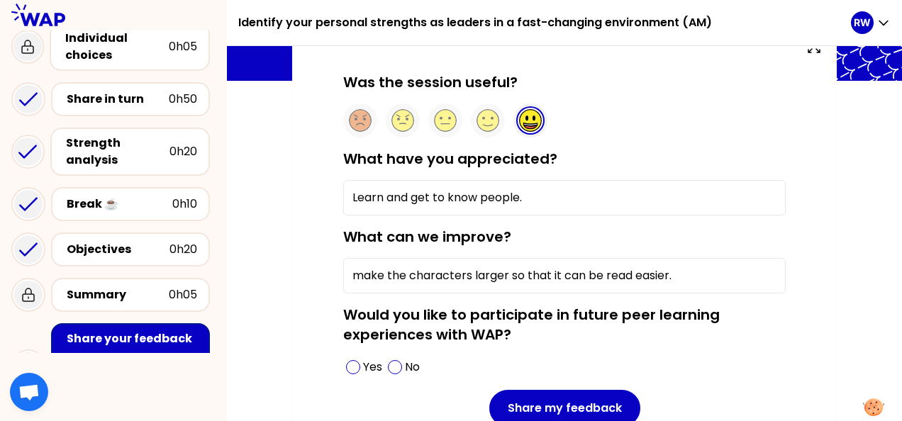
scroll to position [179, 0]
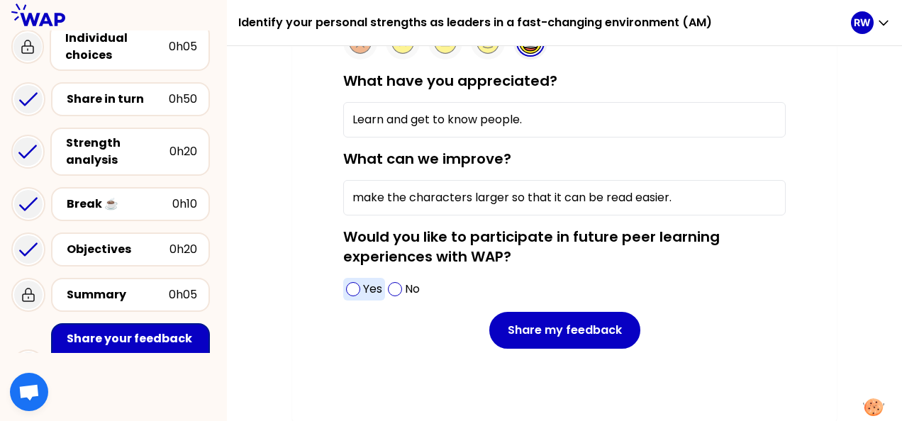
type input "make the characters larger so that it can be read easier."
click at [355, 286] on span at bounding box center [353, 289] width 14 height 14
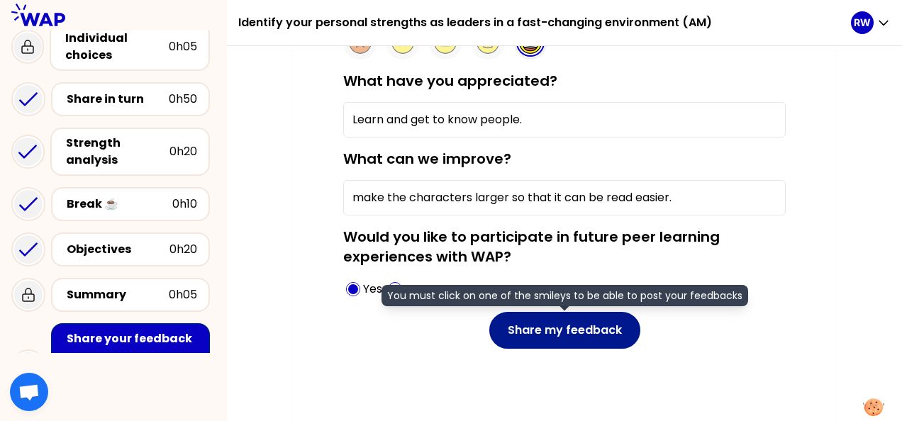
click at [581, 338] on button "Share my feedback" at bounding box center [564, 330] width 151 height 37
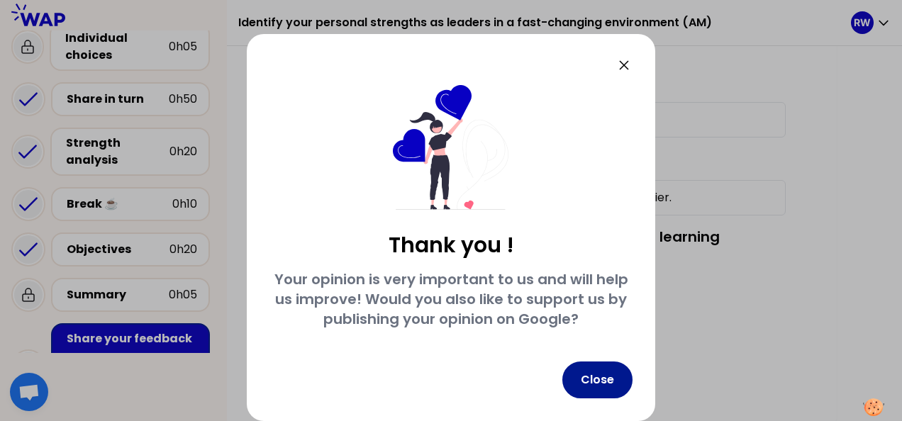
click at [615, 383] on button "Close" at bounding box center [597, 380] width 70 height 37
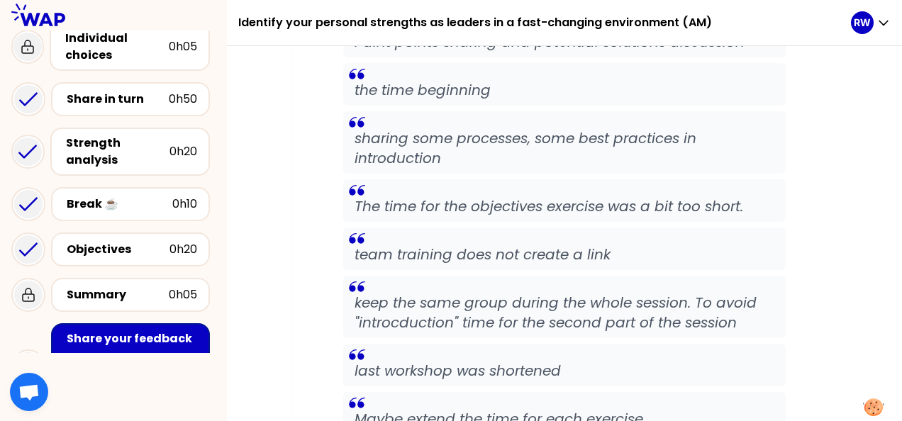
scroll to position [3636, 0]
